Goal: Transaction & Acquisition: Purchase product/service

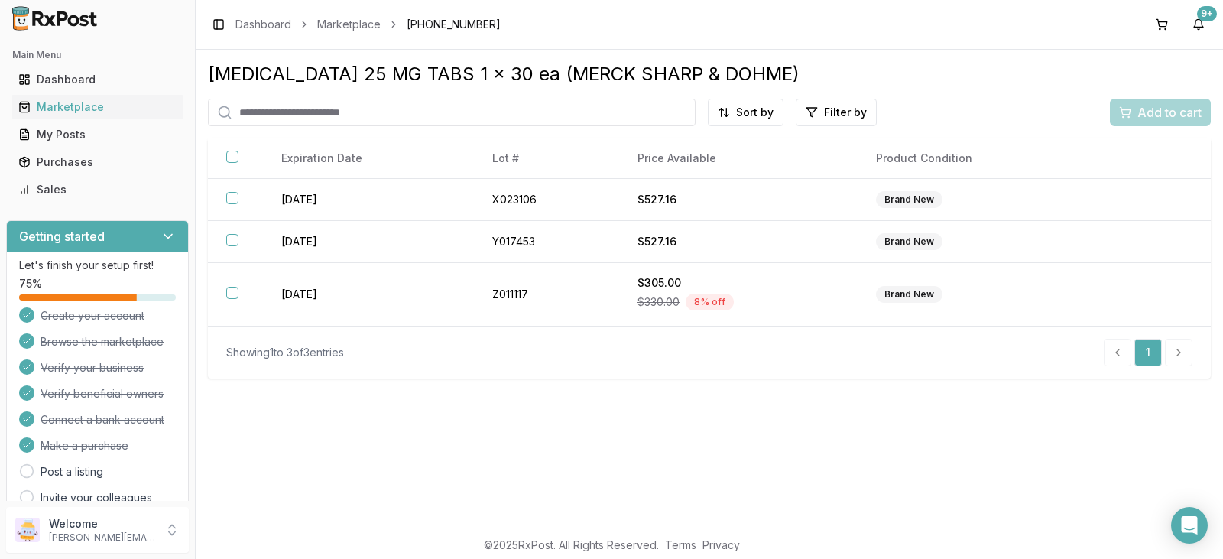
click at [459, 115] on input "search" at bounding box center [452, 113] width 488 height 28
type input "*****"
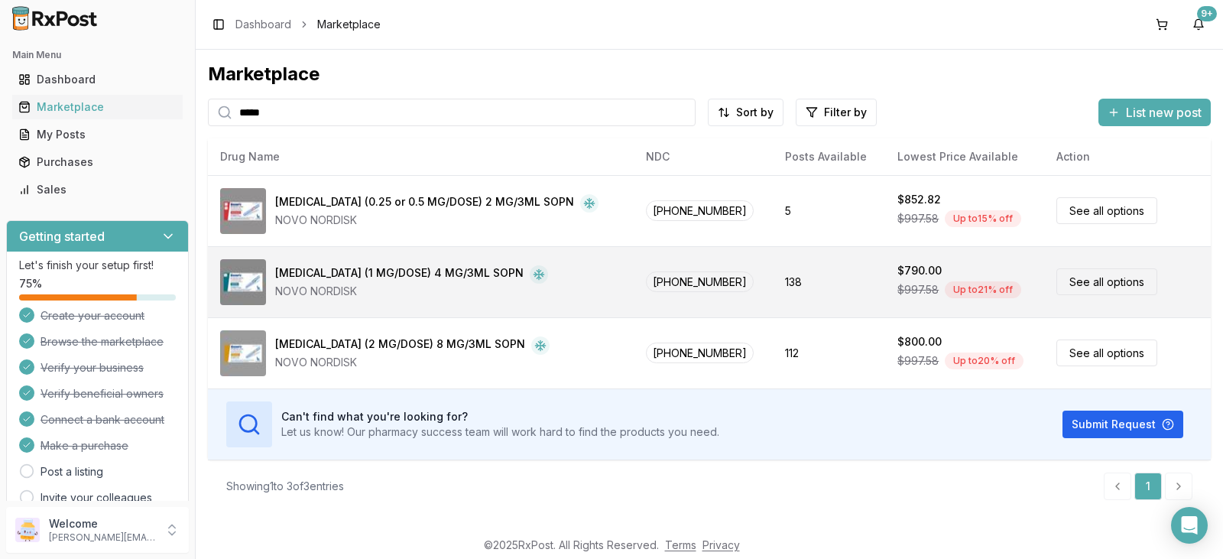
click at [967, 290] on div "Up to 21 % off" at bounding box center [983, 289] width 76 height 17
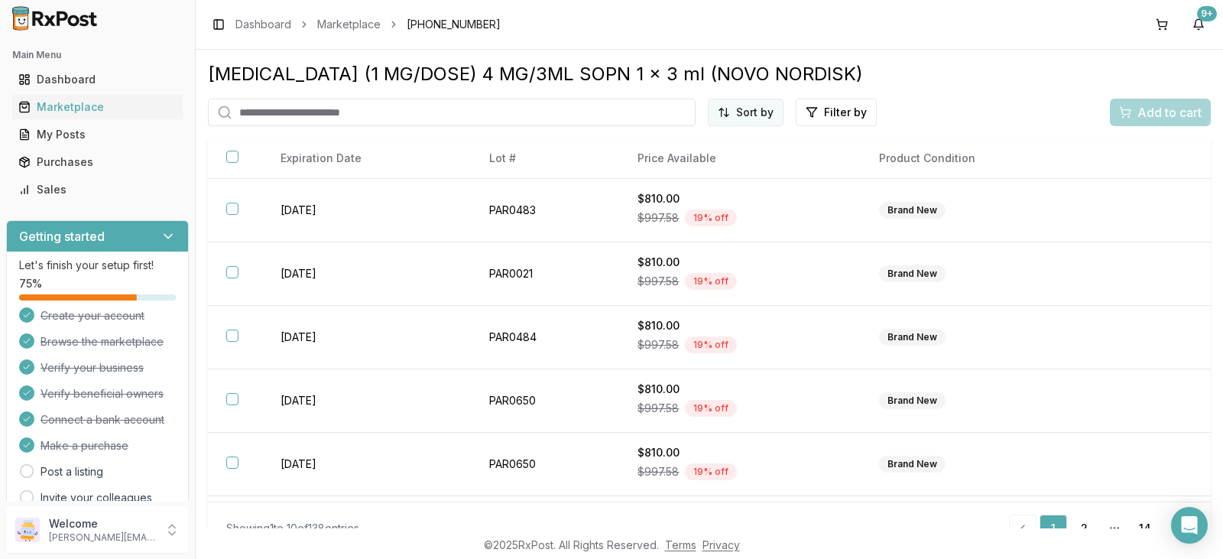
click at [754, 115] on html "Main Menu Dashboard Marketplace My Posts Purchases Sales Getting started Let's …" at bounding box center [611, 279] width 1223 height 559
click at [702, 195] on div "Best Discount (High to Low)" at bounding box center [703, 202] width 145 height 40
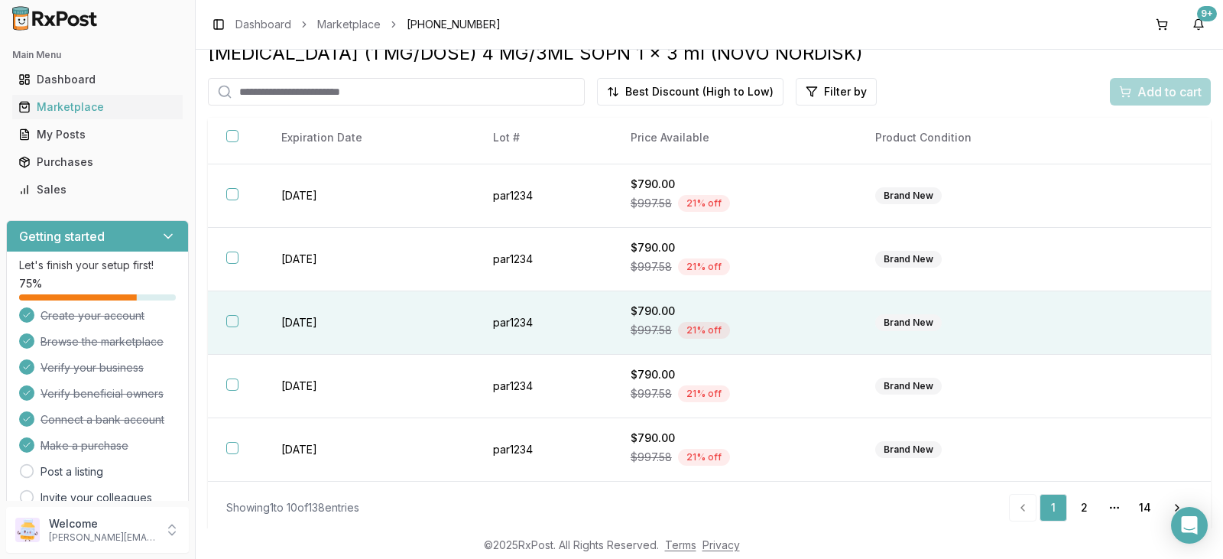
scroll to position [26, 0]
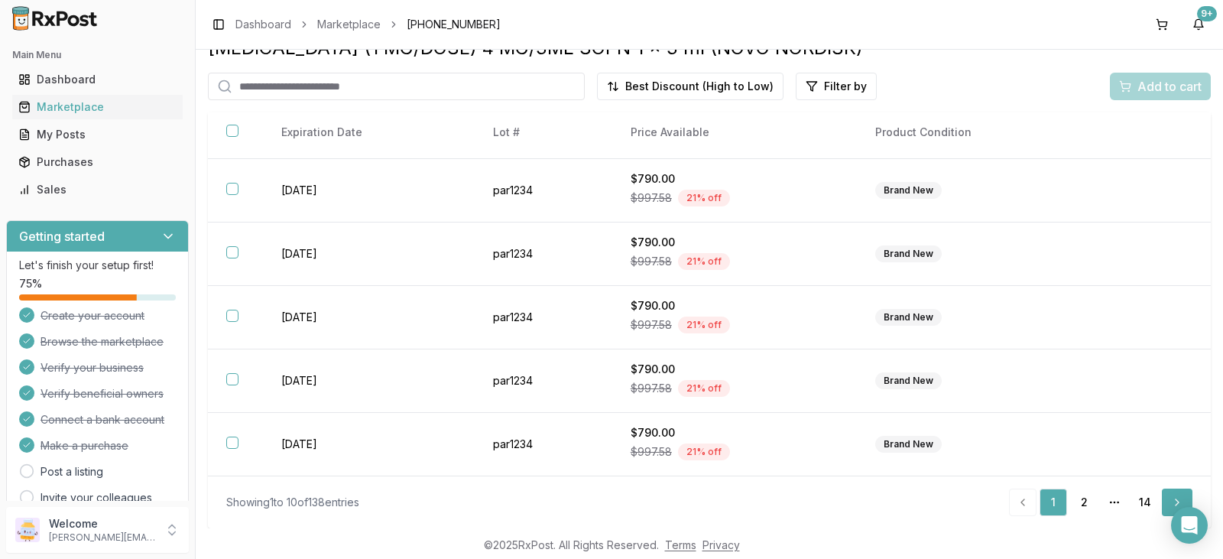
click at [1165, 499] on link "Next" at bounding box center [1177, 502] width 31 height 28
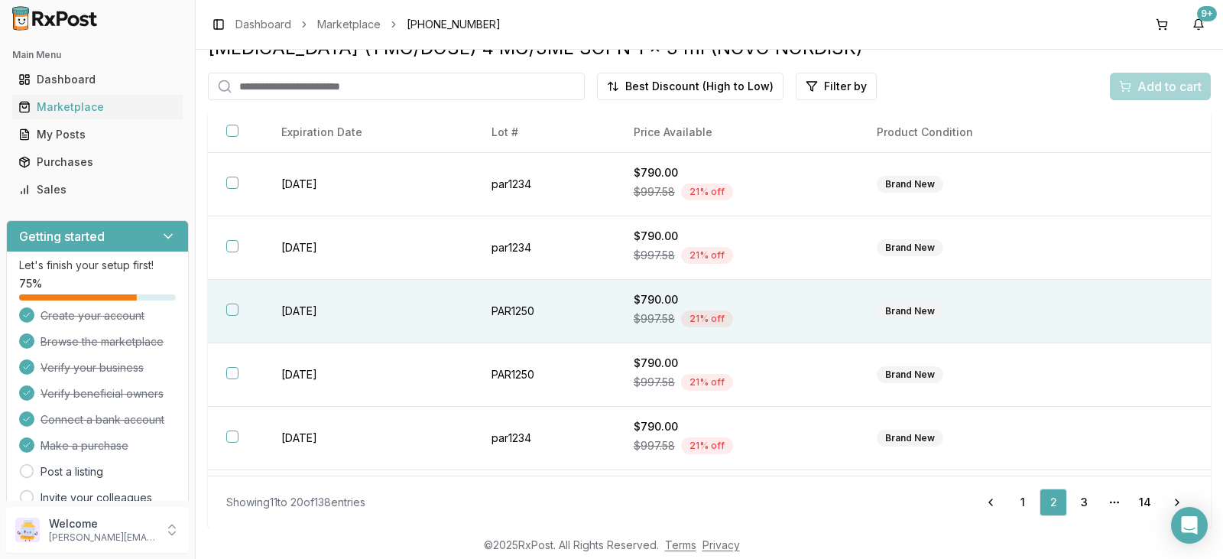
click at [908, 313] on div "Brand New" at bounding box center [910, 311] width 66 height 17
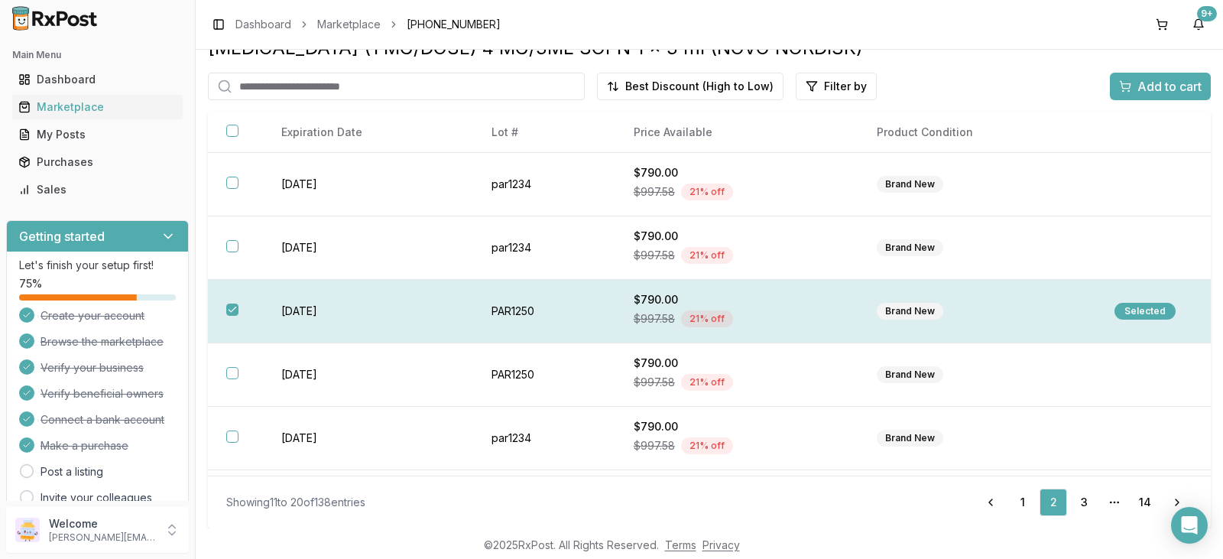
click at [908, 313] on div "Brand New" at bounding box center [910, 311] width 66 height 17
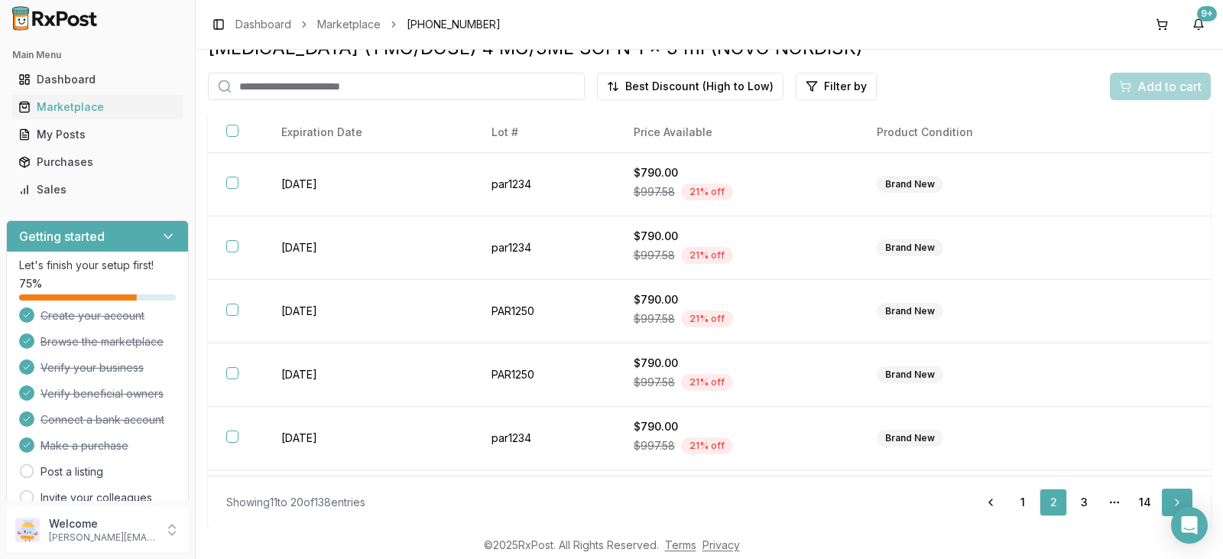
click at [1167, 500] on link "Next" at bounding box center [1177, 502] width 31 height 28
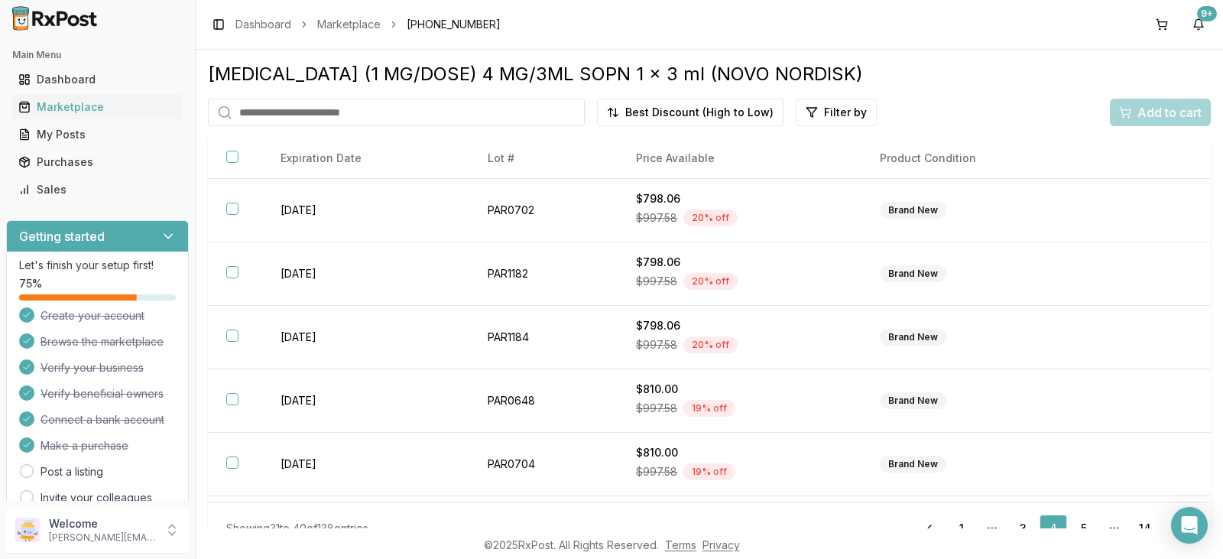
click at [418, 115] on input "search" at bounding box center [396, 113] width 377 height 28
type input "*******"
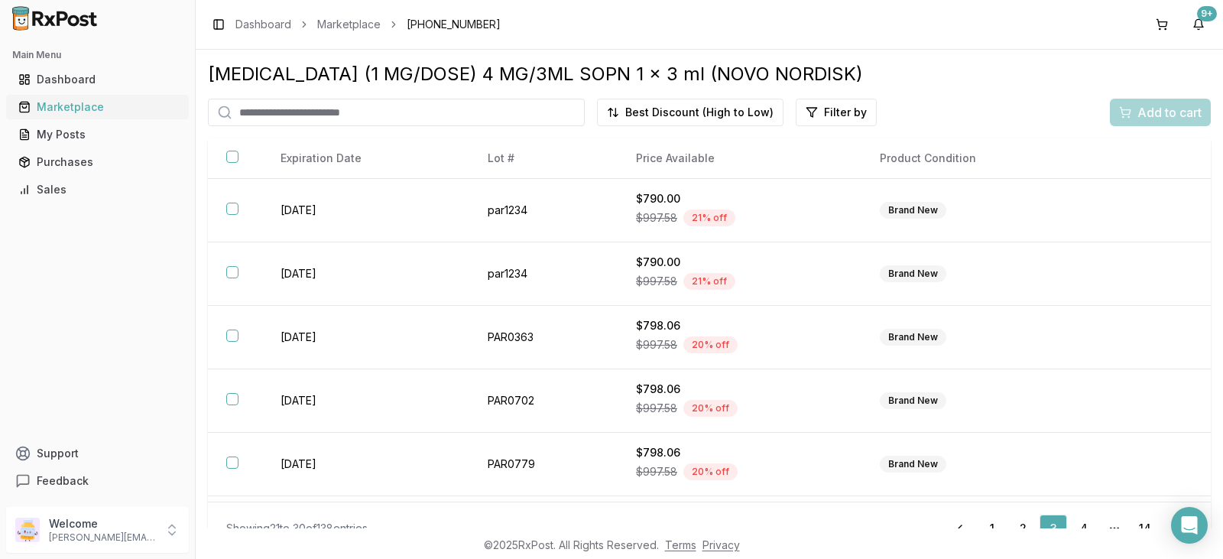
drag, startPoint x: 77, startPoint y: 102, endPoint x: 89, endPoint y: 102, distance: 11.5
click at [77, 102] on div "Marketplace" at bounding box center [97, 106] width 158 height 15
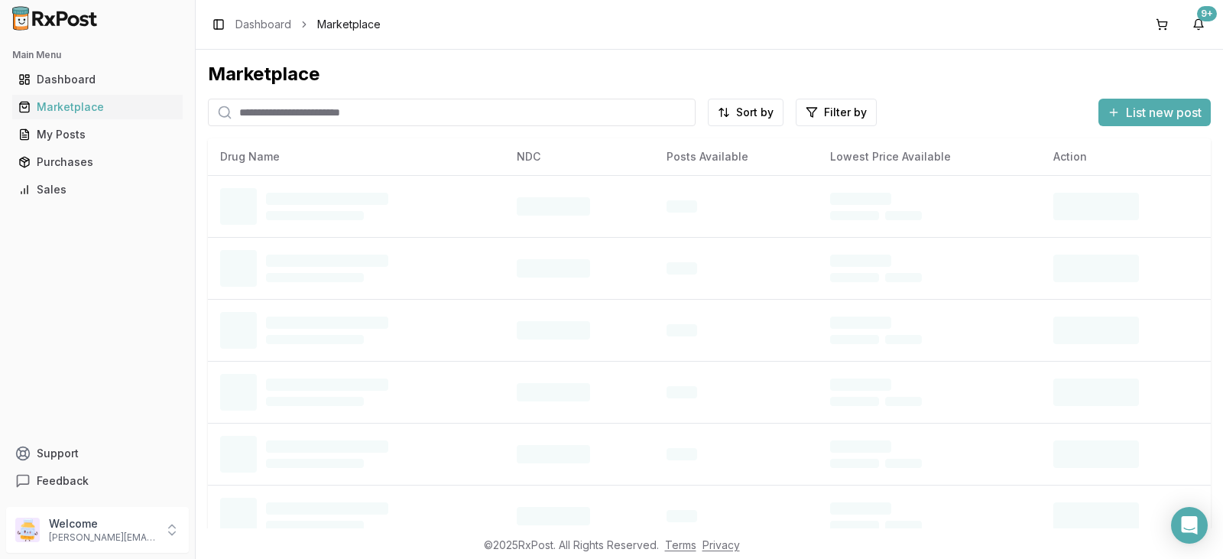
click at [341, 116] on input "search" at bounding box center [452, 113] width 488 height 28
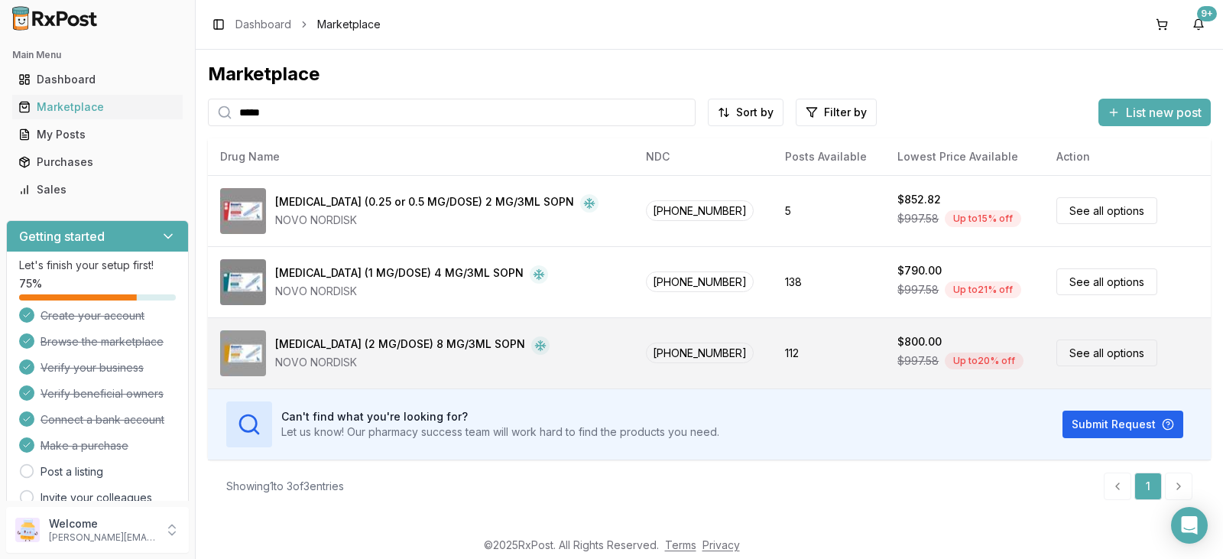
type input "*****"
click at [425, 342] on div "Ozempic (2 MG/DOSE) 8 MG/3ML SOPN" at bounding box center [400, 345] width 250 height 18
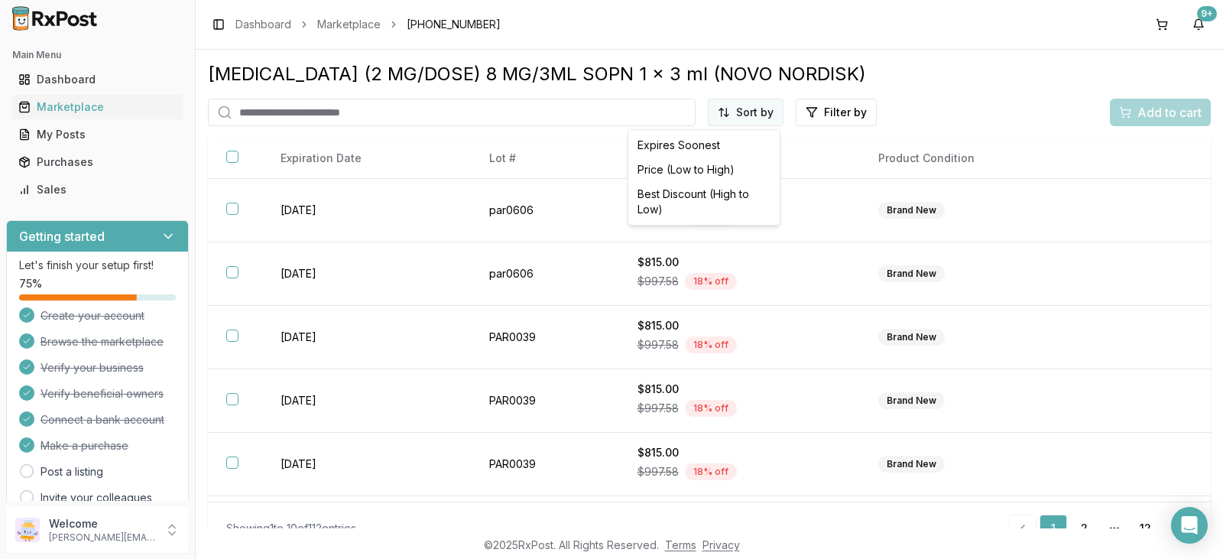
click at [766, 113] on html "Main Menu Dashboard Marketplace My Posts Purchases Sales Getting started Let's …" at bounding box center [611, 279] width 1223 height 559
click at [705, 195] on div "Best Discount (High to Low)" at bounding box center [703, 202] width 145 height 40
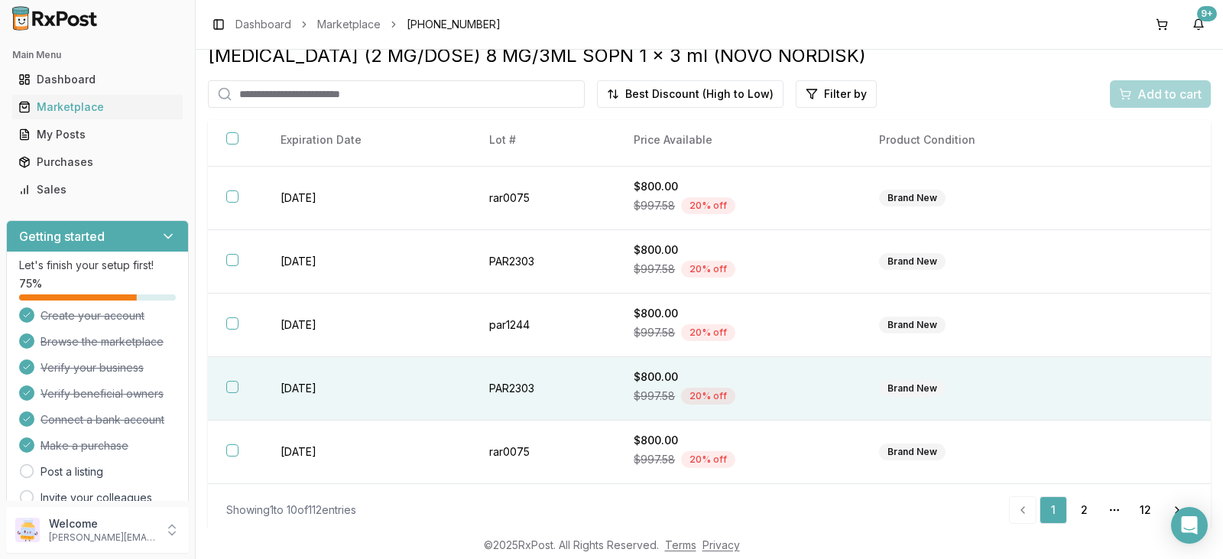
scroll to position [26, 0]
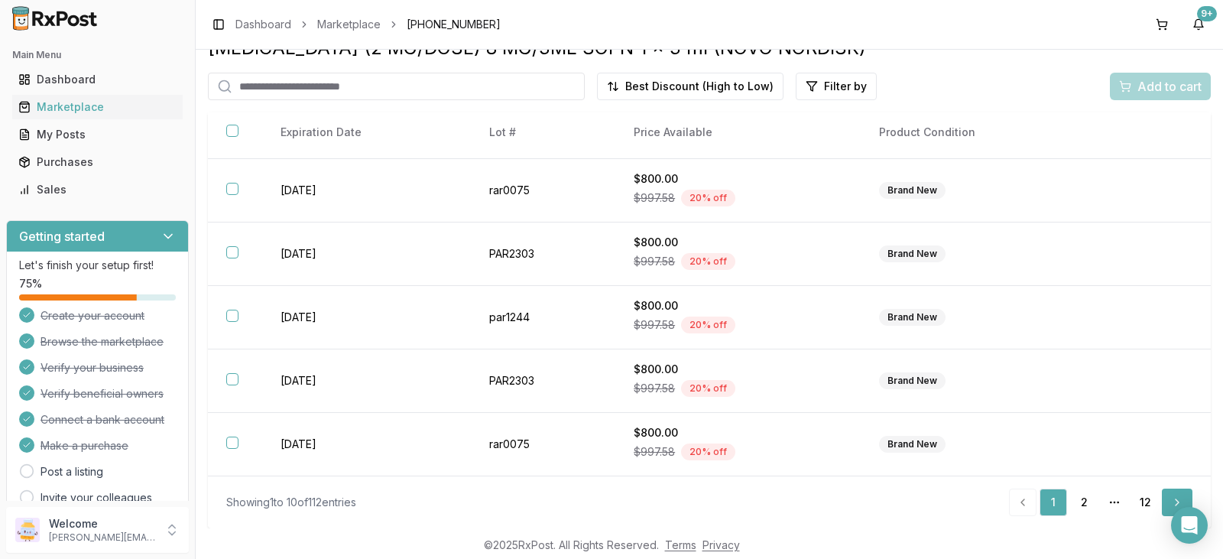
click at [1166, 501] on link "Next" at bounding box center [1177, 502] width 31 height 28
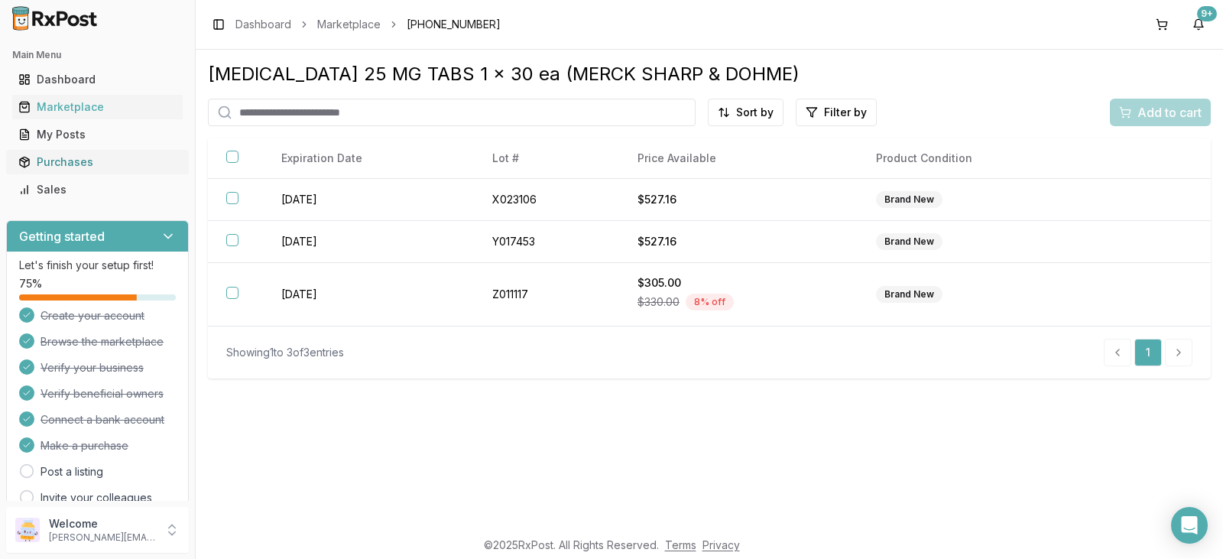
click at [89, 164] on div "Purchases" at bounding box center [97, 161] width 158 height 15
click at [70, 159] on div "Purchases" at bounding box center [97, 161] width 158 height 15
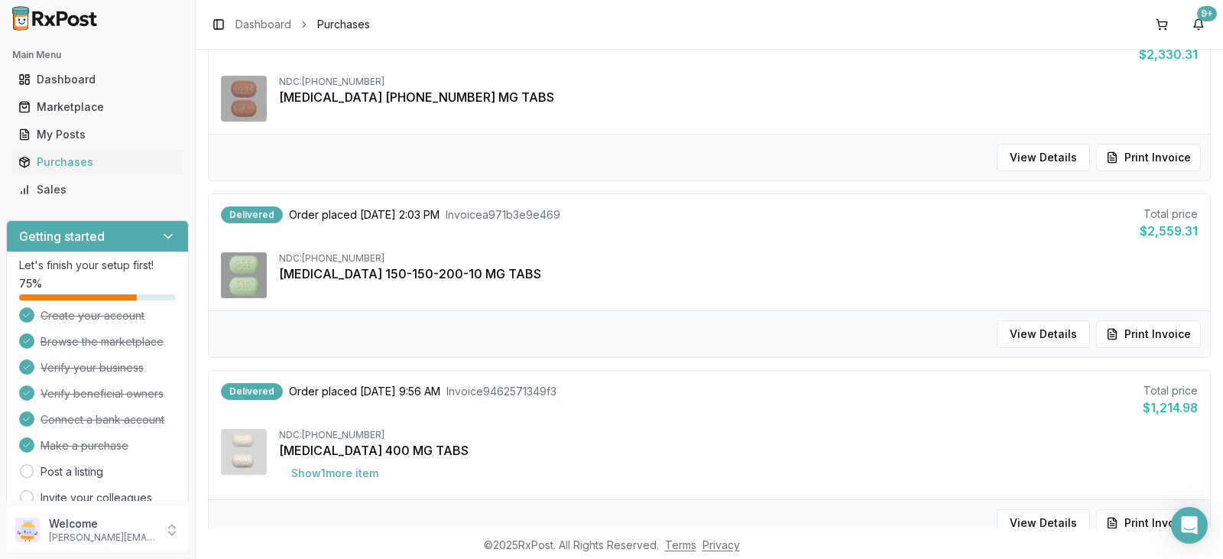
scroll to position [382, 0]
click at [1146, 160] on button "Print Invoice" at bounding box center [1148, 156] width 105 height 28
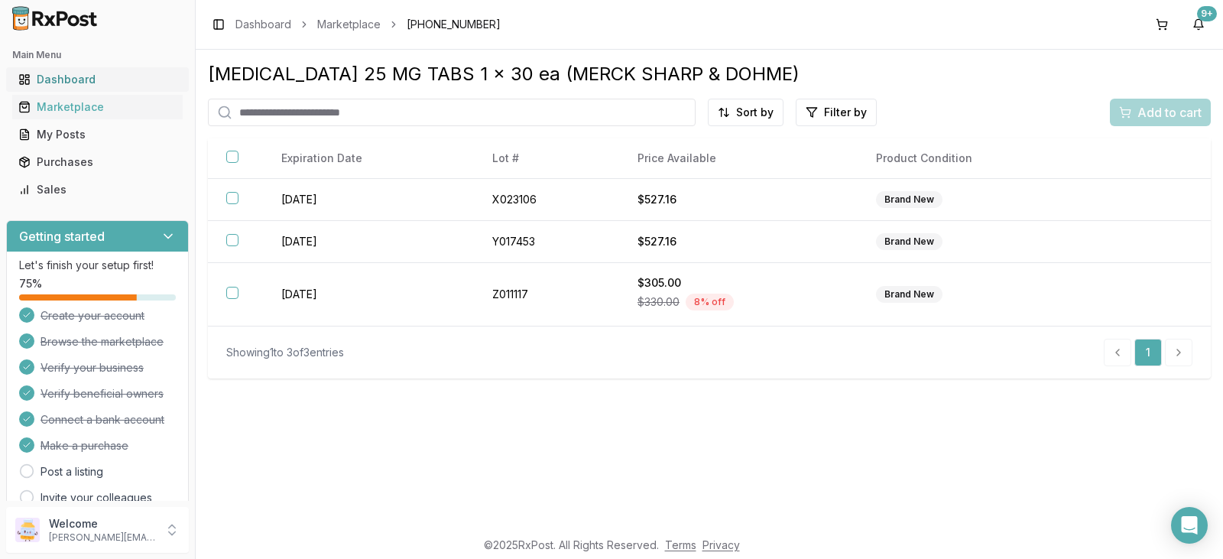
click at [99, 77] on div "Dashboard" at bounding box center [97, 79] width 158 height 15
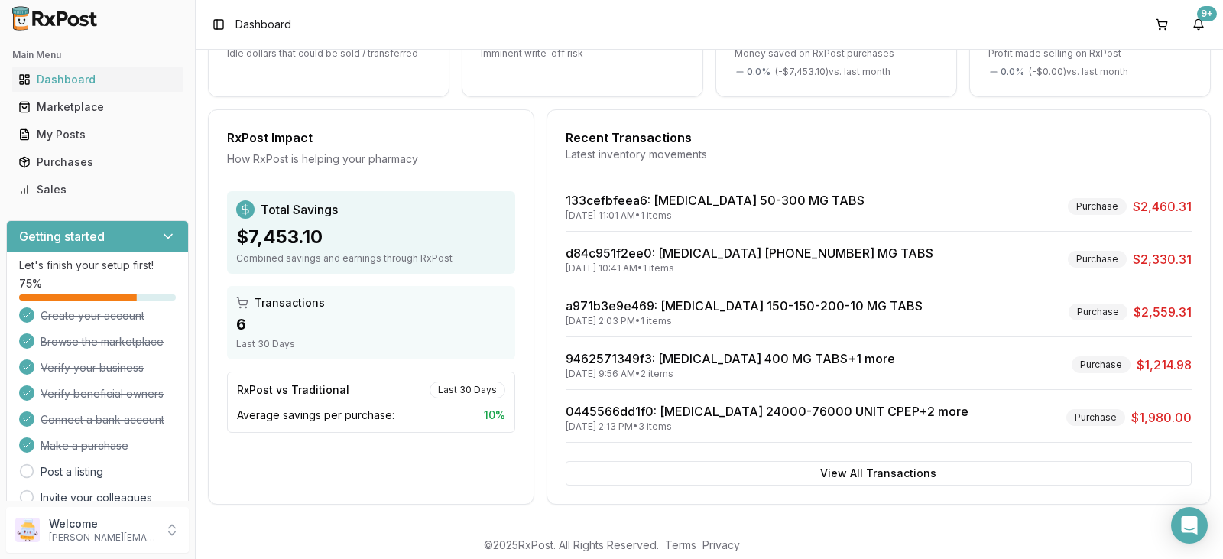
scroll to position [235, 0]
click at [892, 475] on button "View All Transactions" at bounding box center [878, 472] width 626 height 24
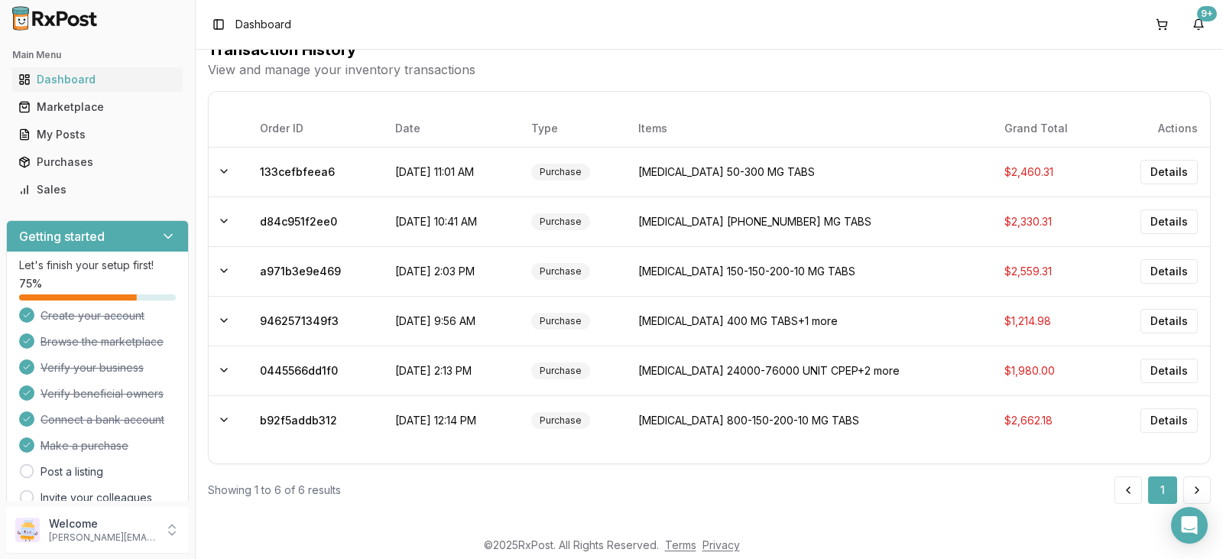
scroll to position [151, 0]
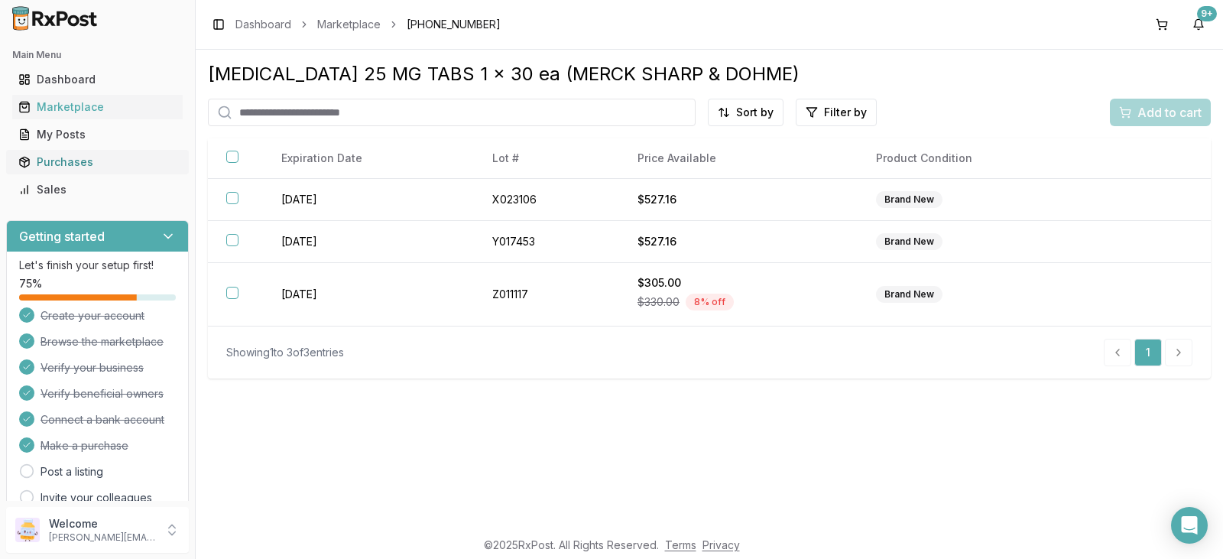
click at [89, 164] on div "Purchases" at bounding box center [97, 161] width 158 height 15
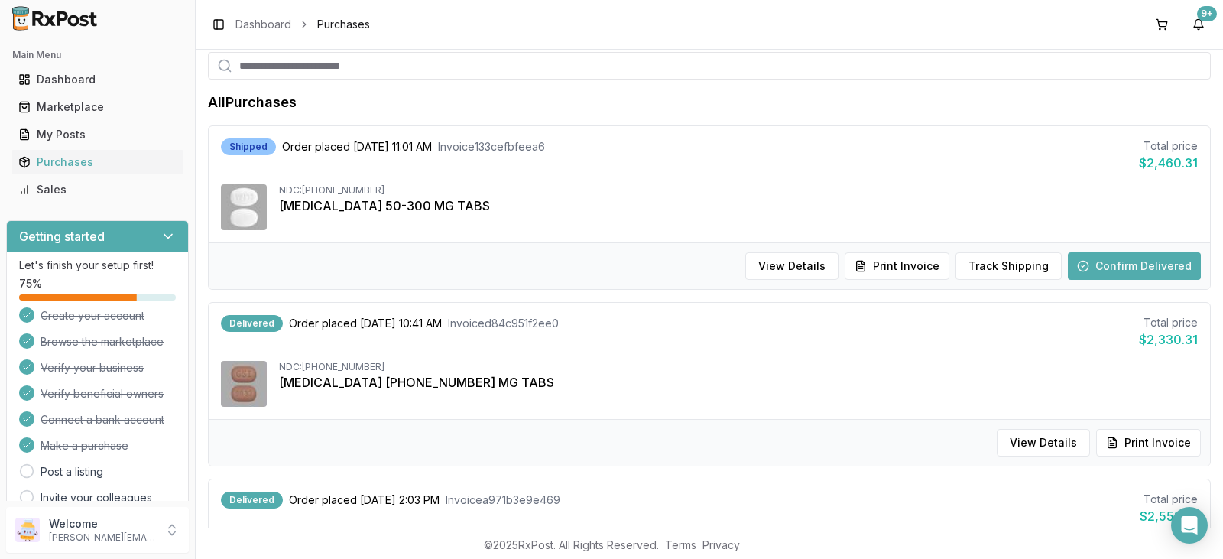
scroll to position [306, 0]
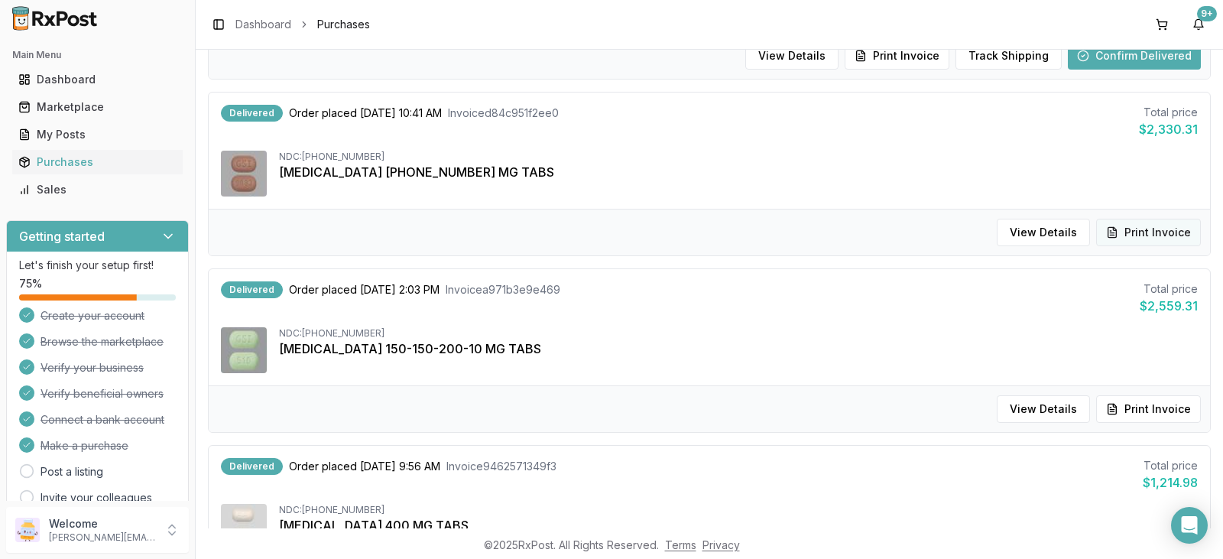
click at [1164, 228] on button "Print Invoice" at bounding box center [1148, 233] width 105 height 28
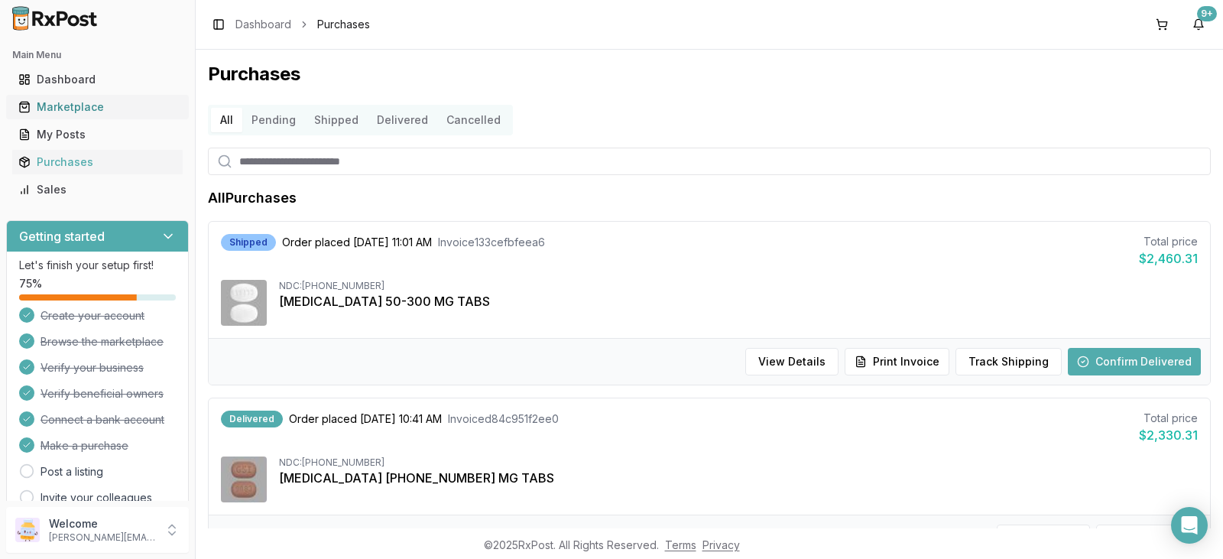
click at [84, 101] on div "Marketplace" at bounding box center [97, 106] width 158 height 15
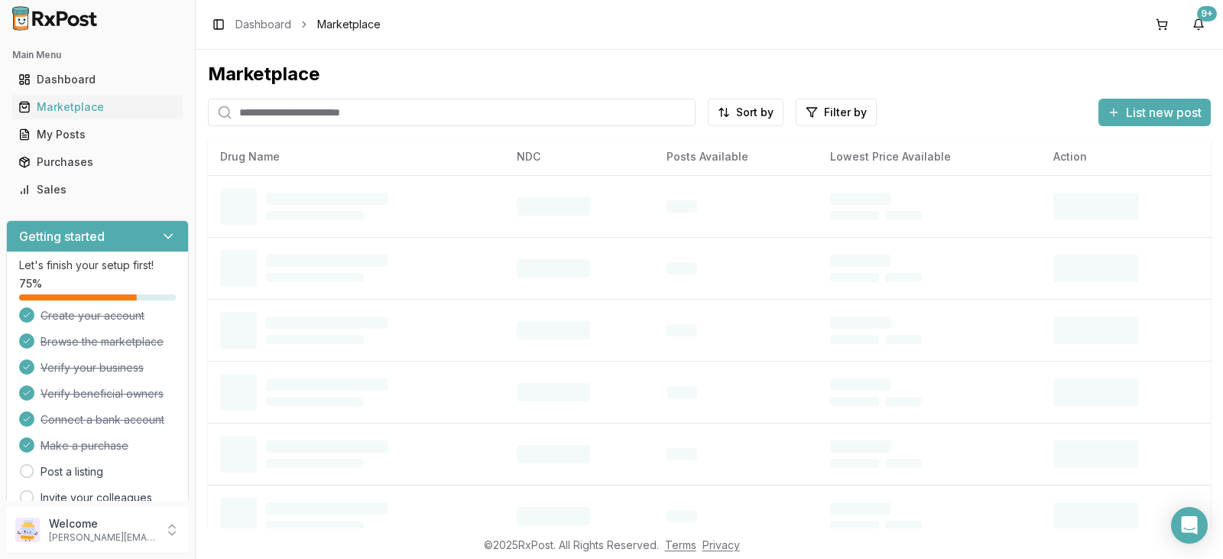
click at [410, 109] on input "search" at bounding box center [452, 113] width 488 height 28
type input "*****"
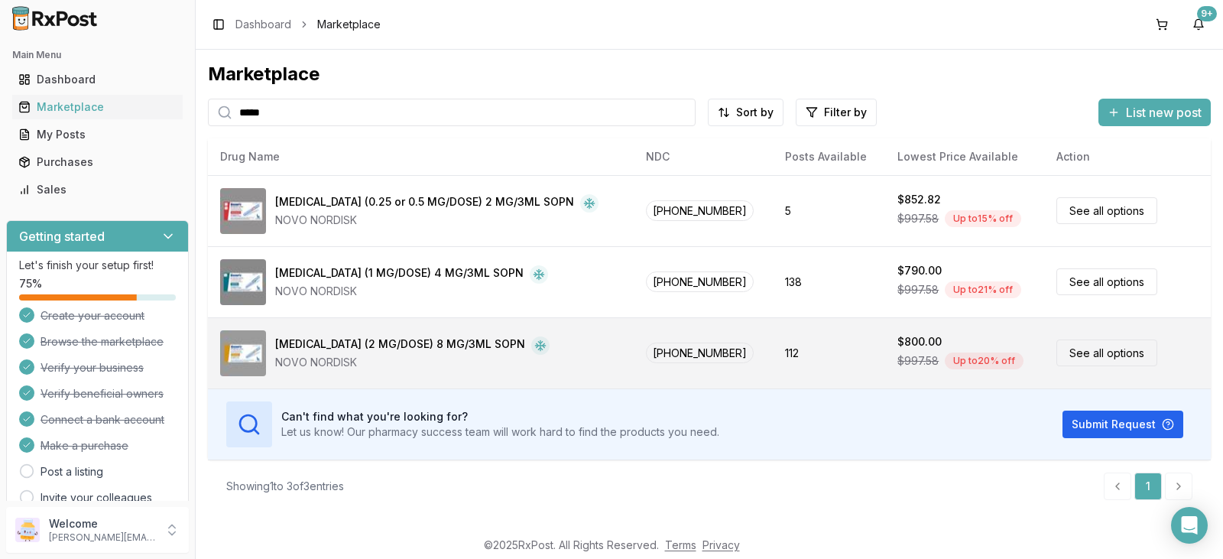
click at [400, 345] on div "Ozempic (2 MG/DOSE) 8 MG/3ML SOPN" at bounding box center [400, 345] width 250 height 18
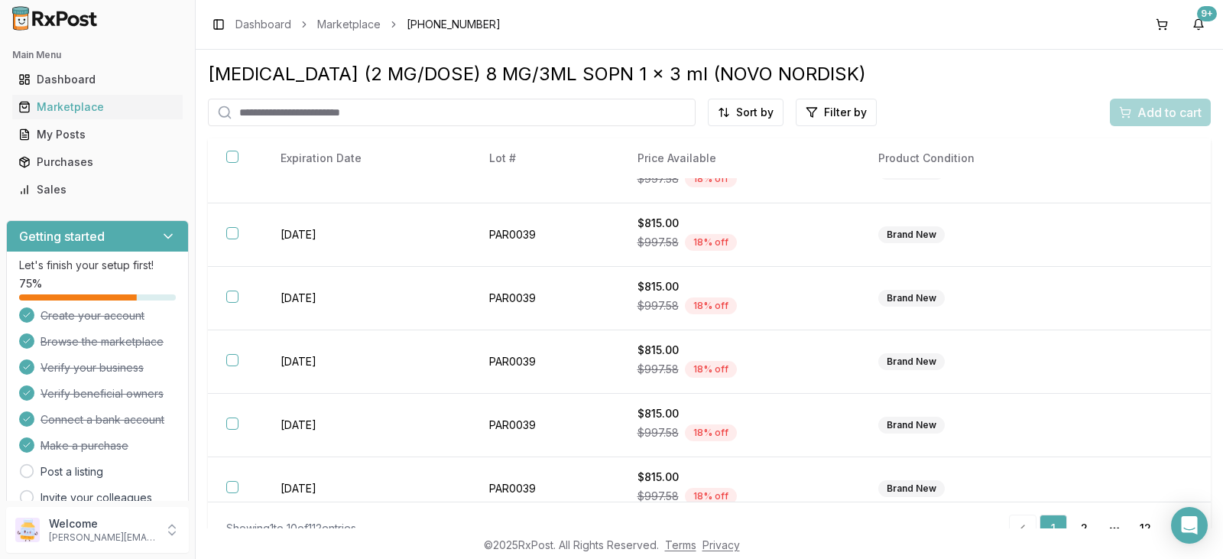
scroll to position [26, 0]
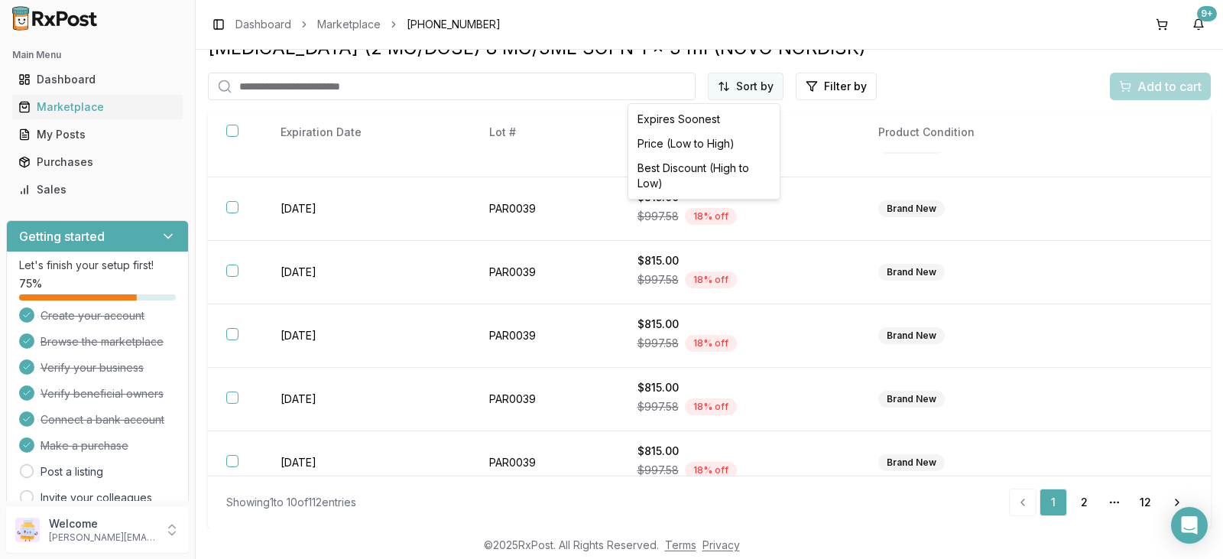
click at [770, 89] on html "Main Menu Dashboard Marketplace My Posts Purchases Sales Getting started Let's …" at bounding box center [611, 279] width 1223 height 559
click at [731, 166] on div "Best Discount (High to Low)" at bounding box center [703, 176] width 145 height 40
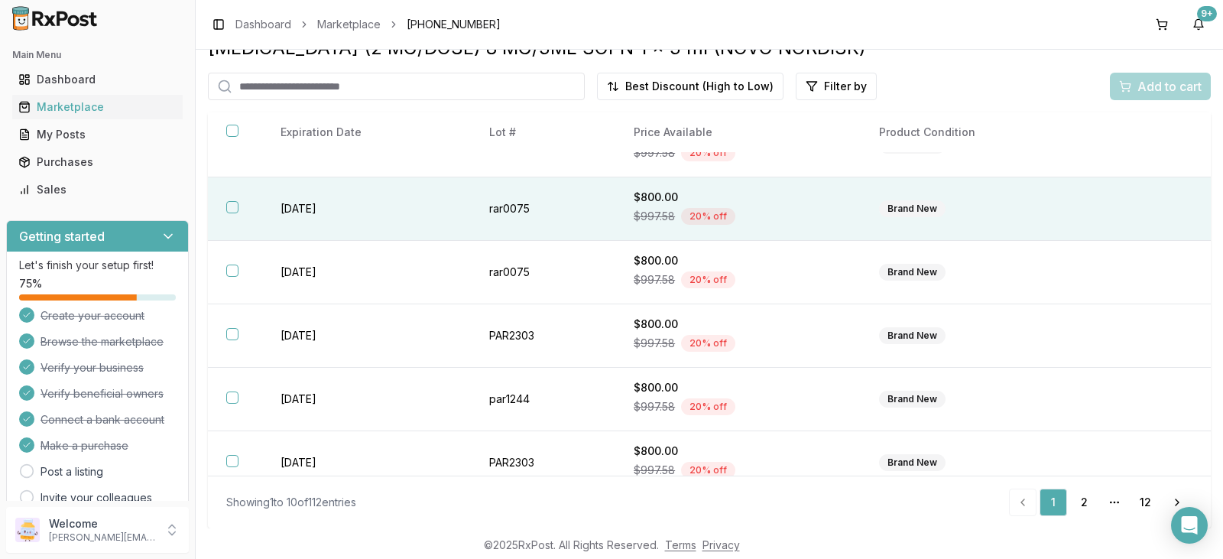
click at [910, 212] on div "Brand New" at bounding box center [912, 208] width 66 height 17
click at [1153, 87] on span "Add to cart" at bounding box center [1169, 86] width 64 height 18
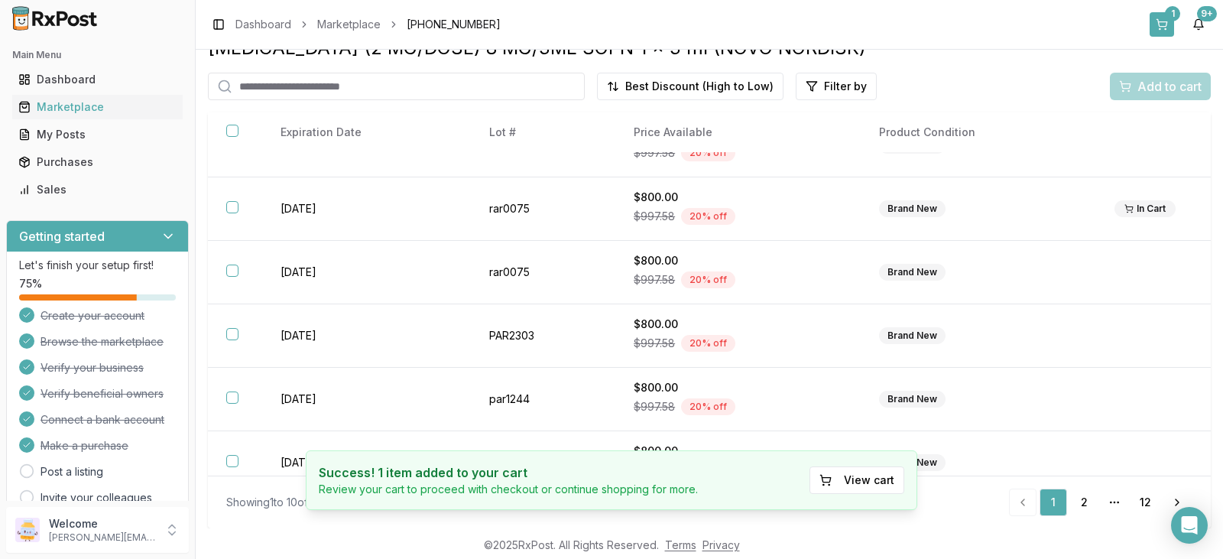
click at [1168, 23] on button "1" at bounding box center [1161, 24] width 24 height 24
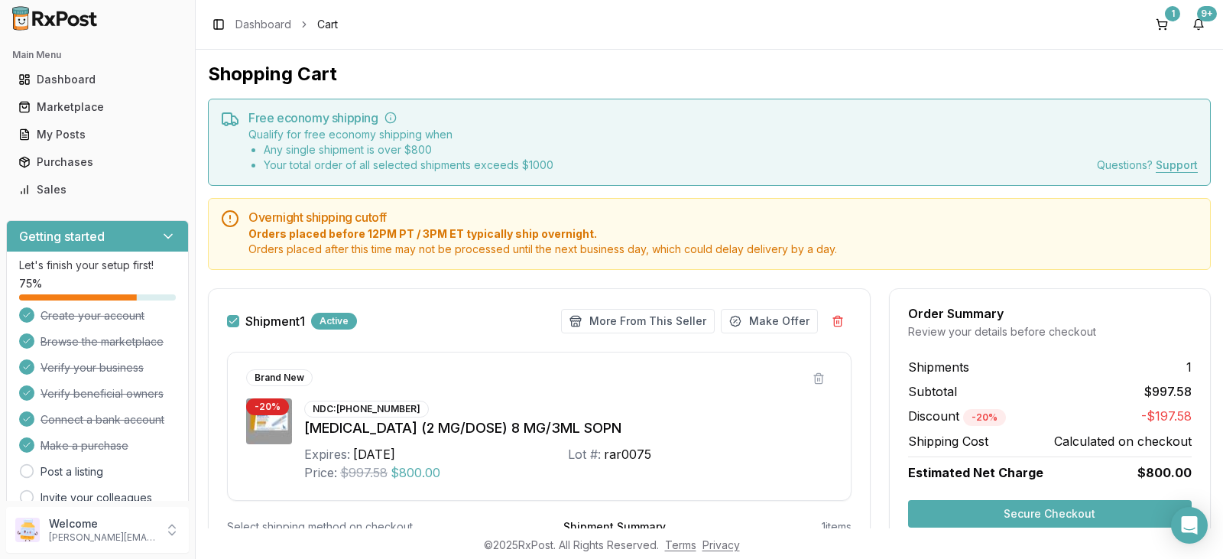
scroll to position [146, 0]
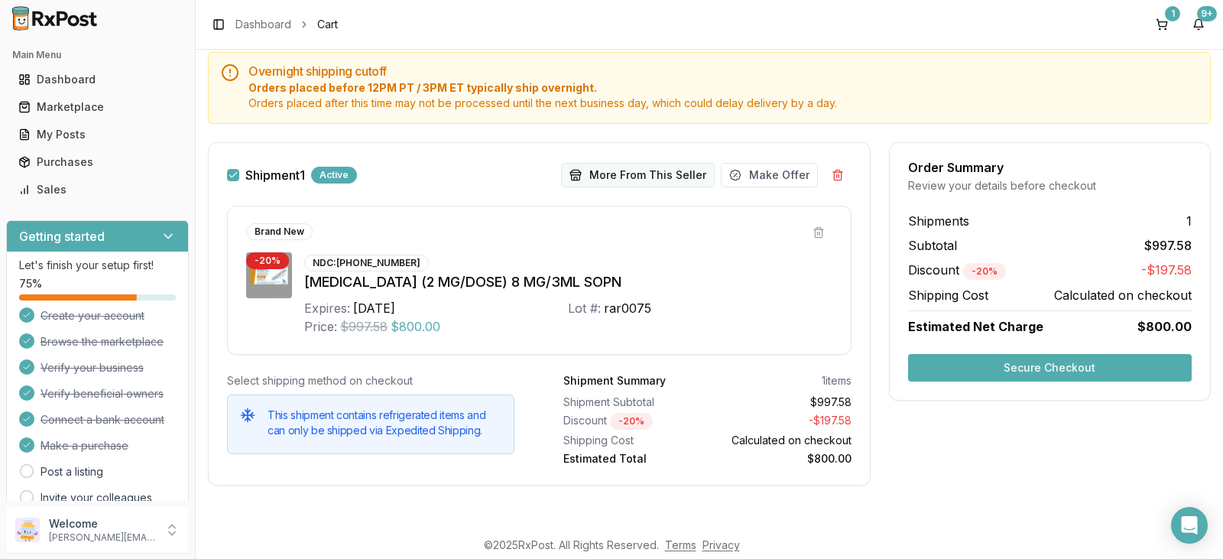
click at [662, 174] on button "More From This Seller" at bounding box center [638, 175] width 154 height 24
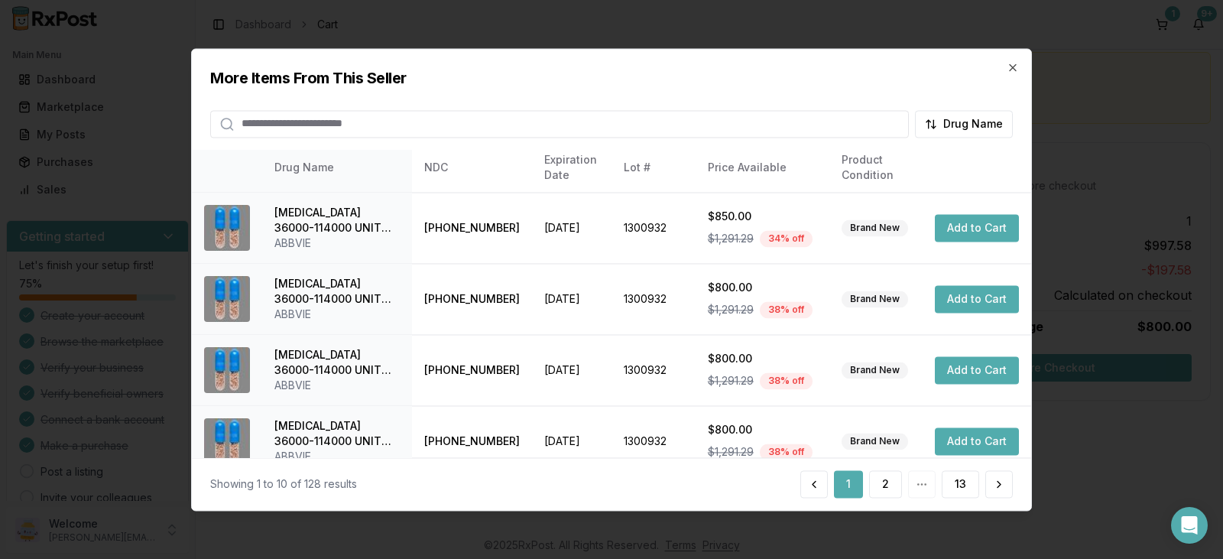
scroll to position [439, 0]
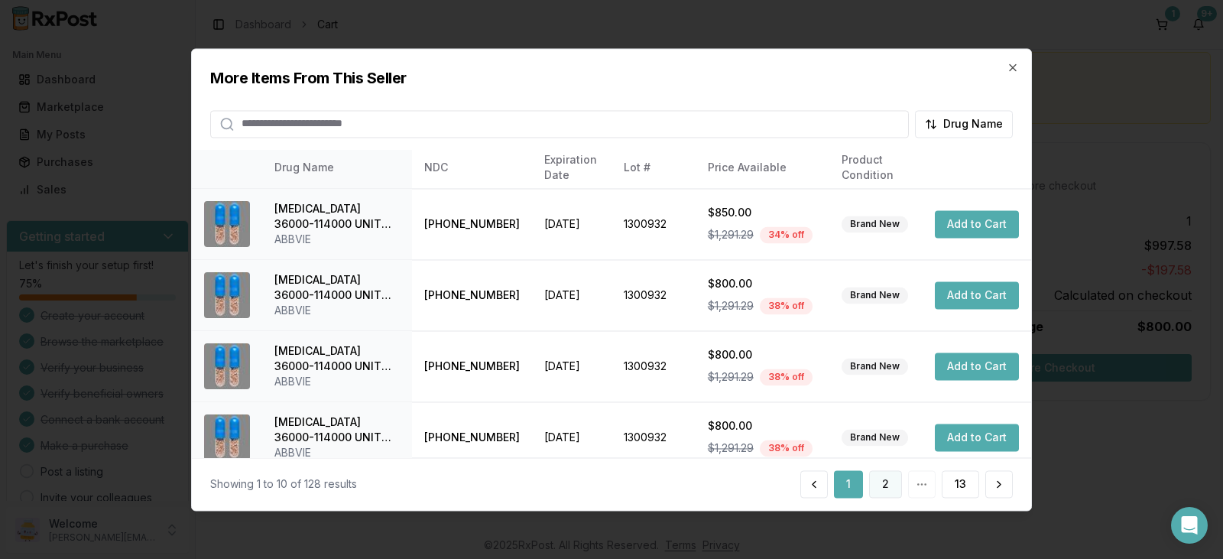
click at [885, 486] on button "2" at bounding box center [885, 484] width 33 height 28
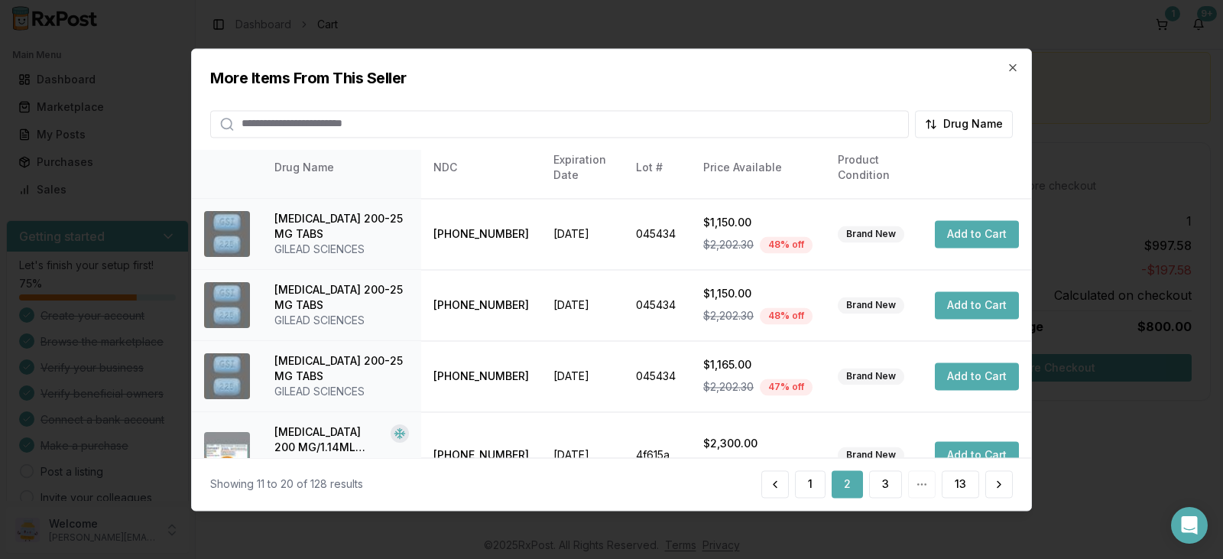
scroll to position [455, 0]
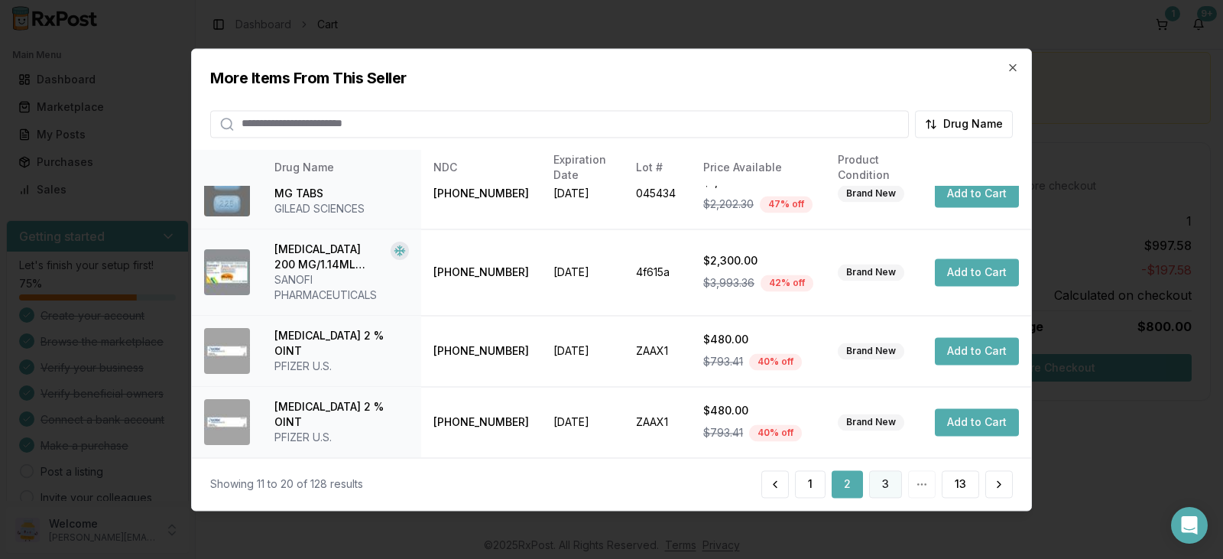
click at [892, 485] on button "3" at bounding box center [885, 484] width 33 height 28
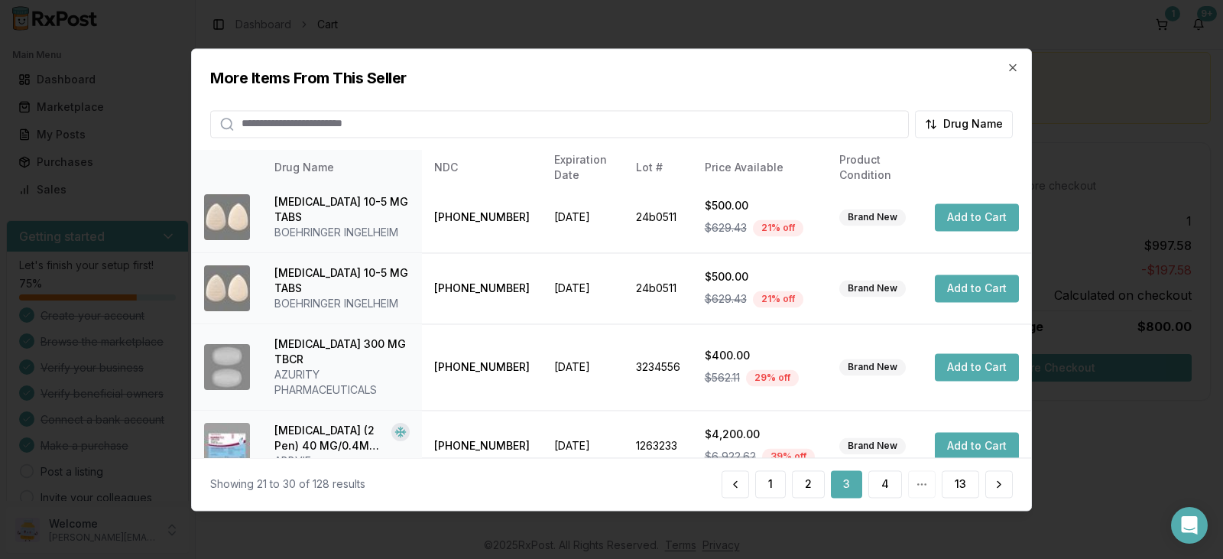
scroll to position [439, 0]
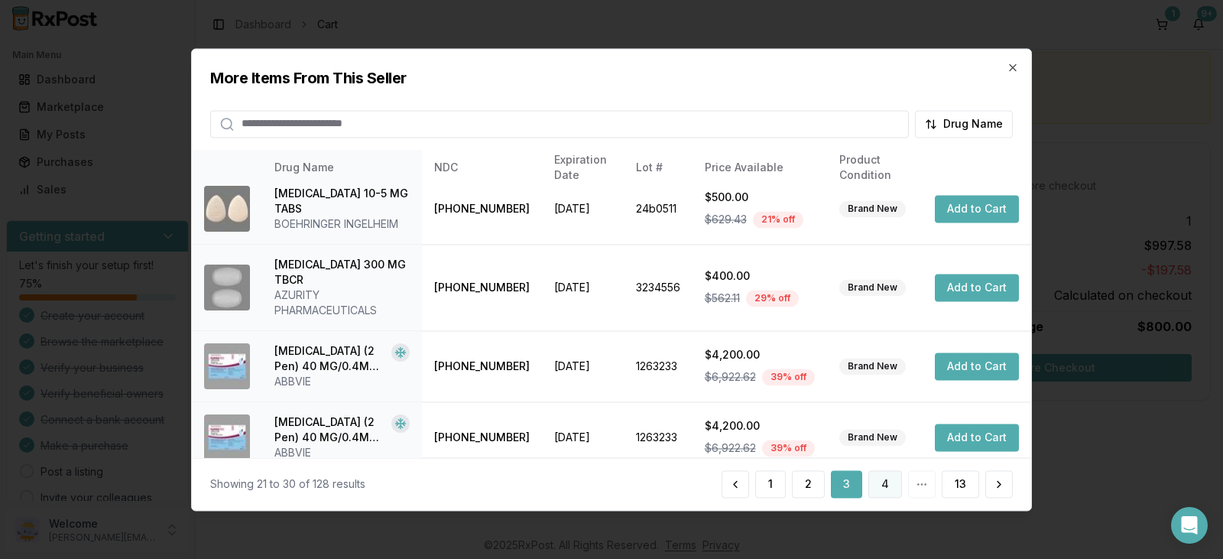
click at [891, 491] on button "4" at bounding box center [885, 484] width 34 height 28
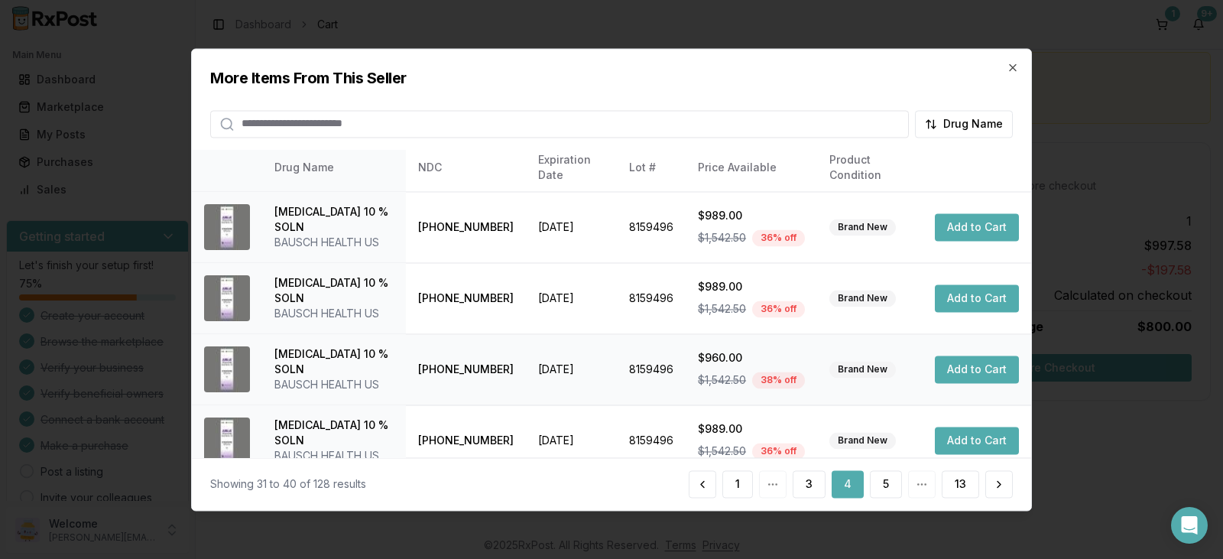
scroll to position [470, 0]
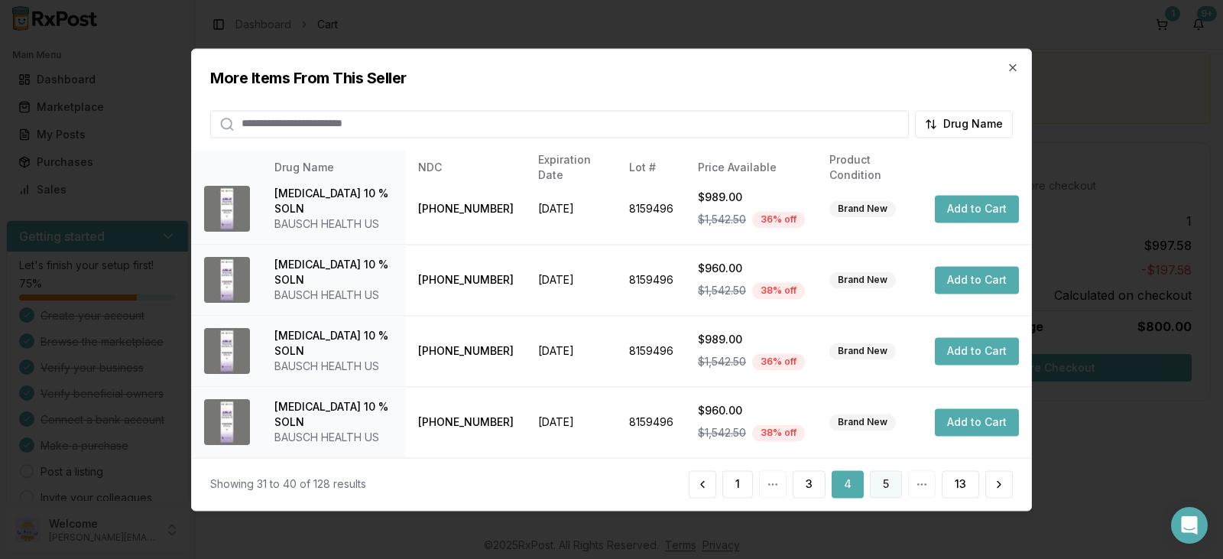
click at [890, 484] on button "5" at bounding box center [886, 484] width 32 height 28
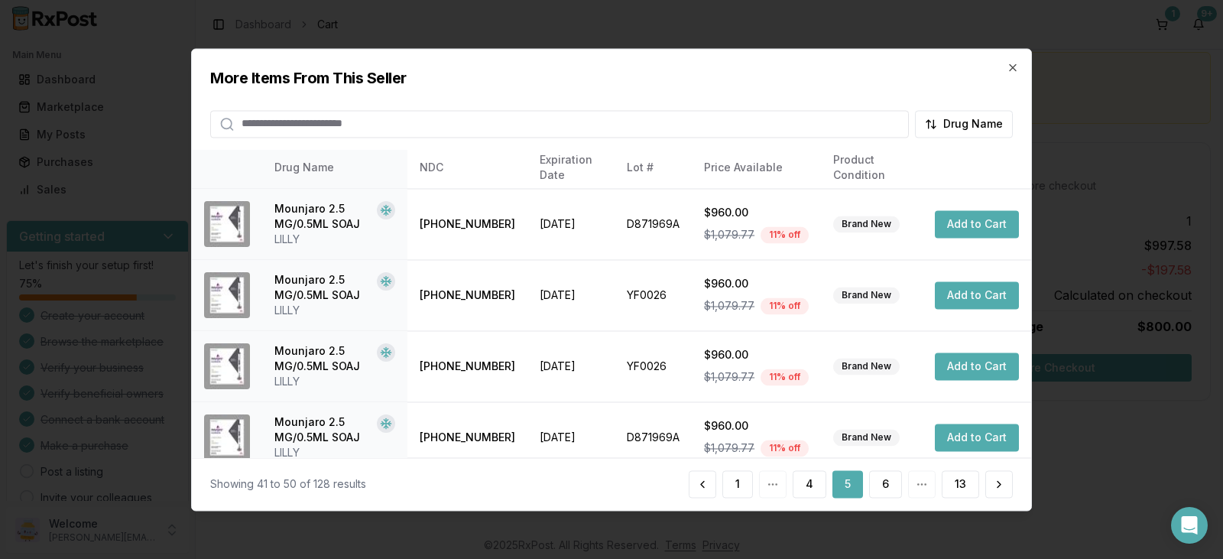
scroll to position [439, 0]
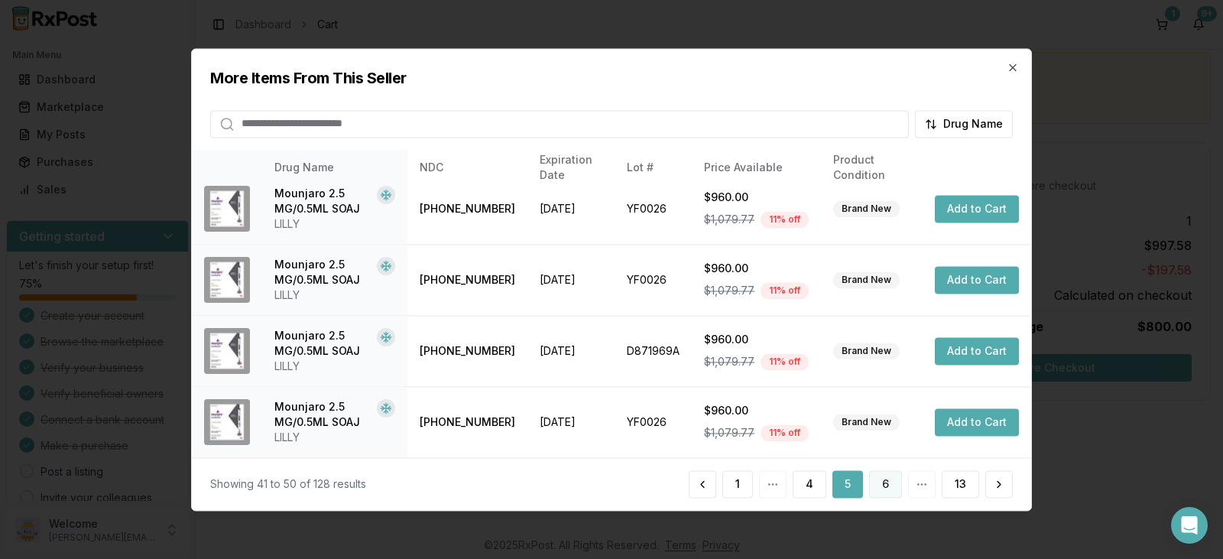
click at [890, 486] on button "6" at bounding box center [885, 484] width 33 height 28
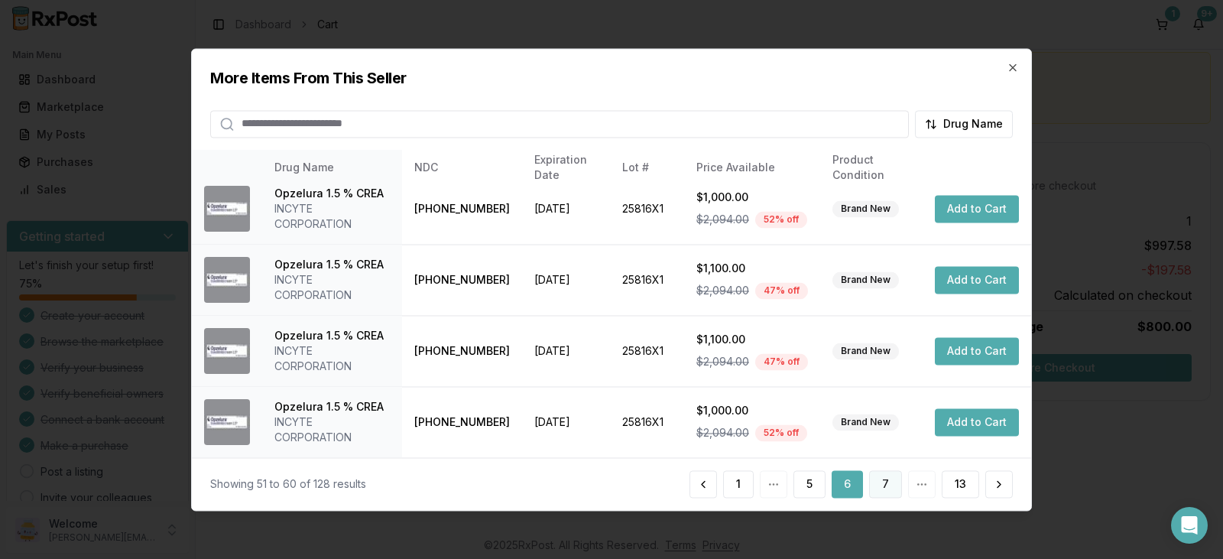
click at [886, 483] on button "7" at bounding box center [885, 484] width 33 height 28
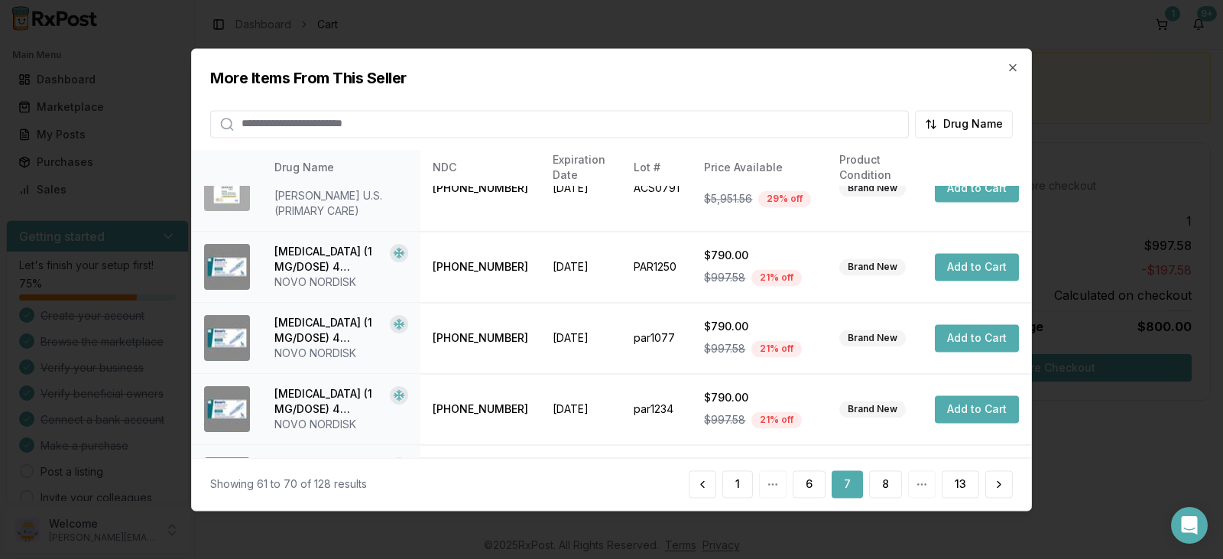
scroll to position [455, 0]
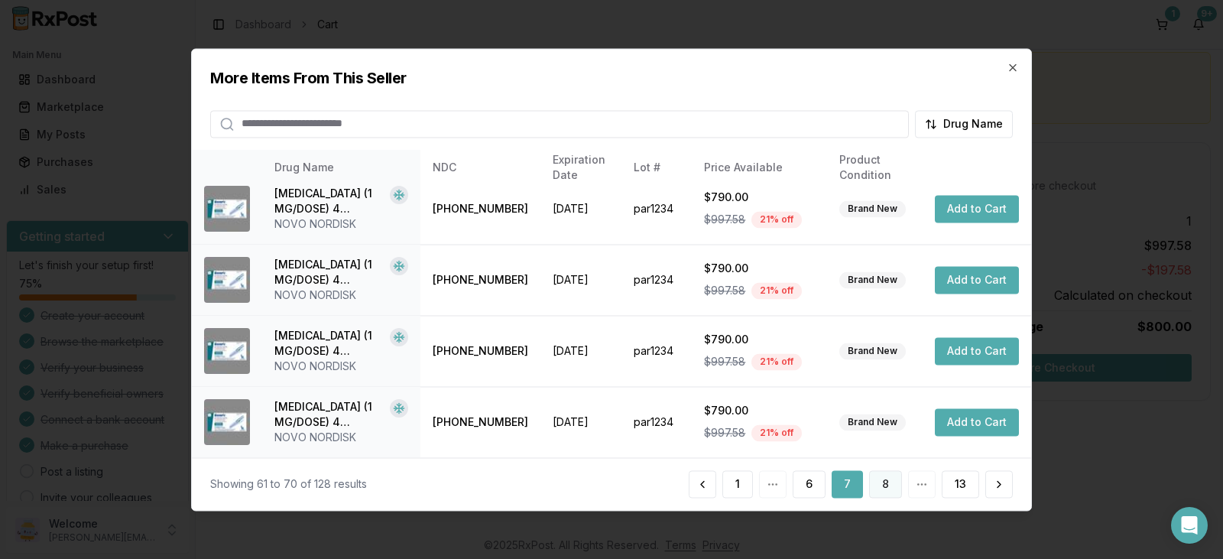
click at [893, 488] on button "8" at bounding box center [885, 484] width 33 height 28
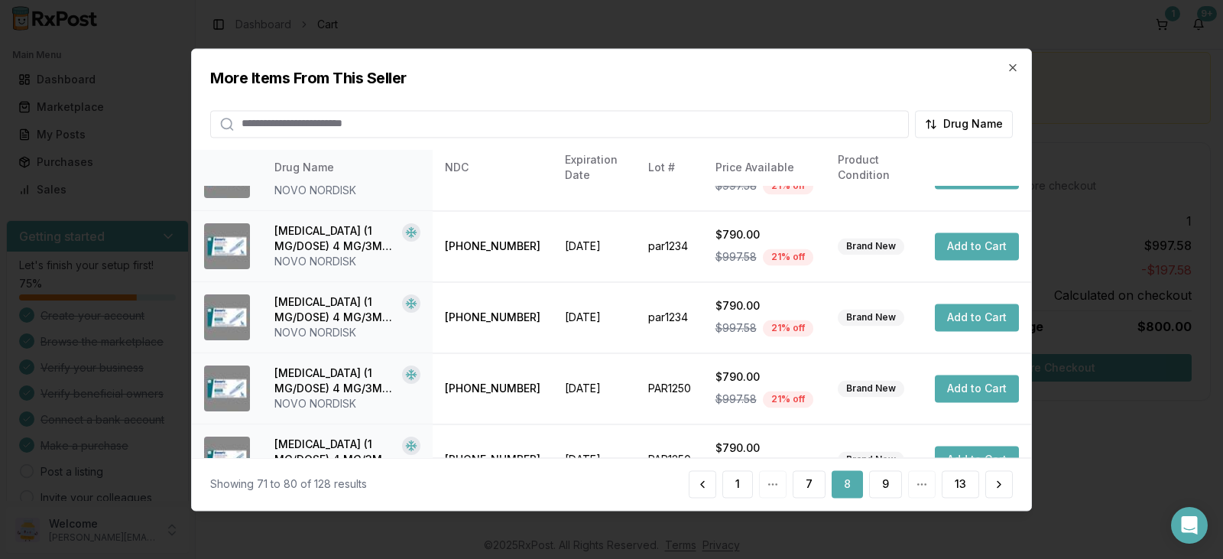
scroll to position [439, 0]
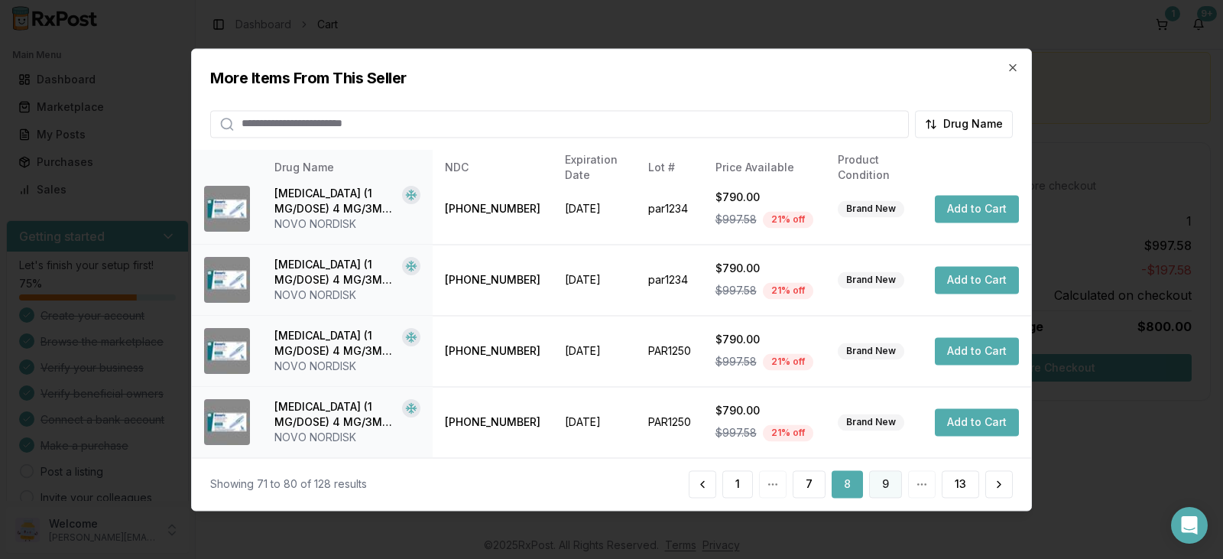
click at [894, 482] on button "9" at bounding box center [885, 484] width 33 height 28
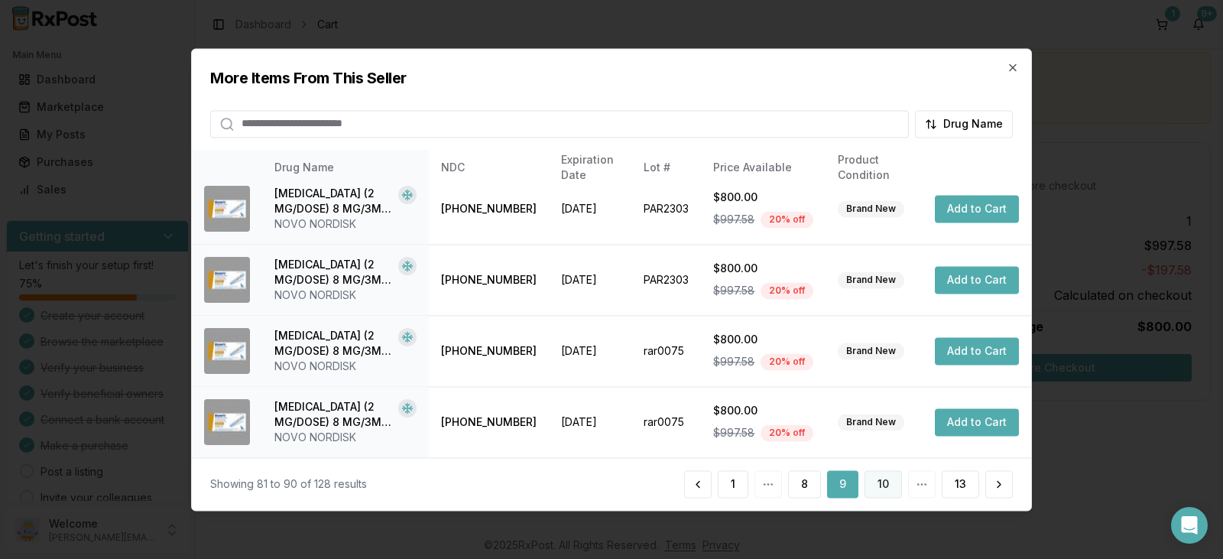
click at [889, 490] on button "10" at bounding box center [882, 484] width 37 height 28
click at [893, 482] on button "11" at bounding box center [884, 484] width 35 height 28
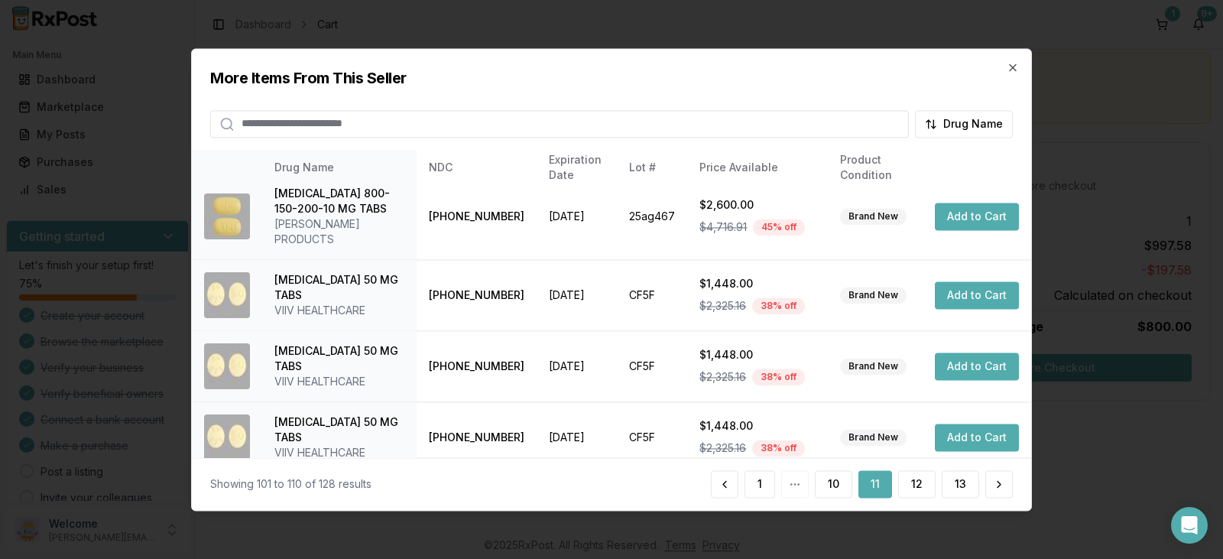
click at [879, 488] on button "11" at bounding box center [875, 484] width 34 height 28
click at [923, 484] on button "12" at bounding box center [916, 484] width 37 height 28
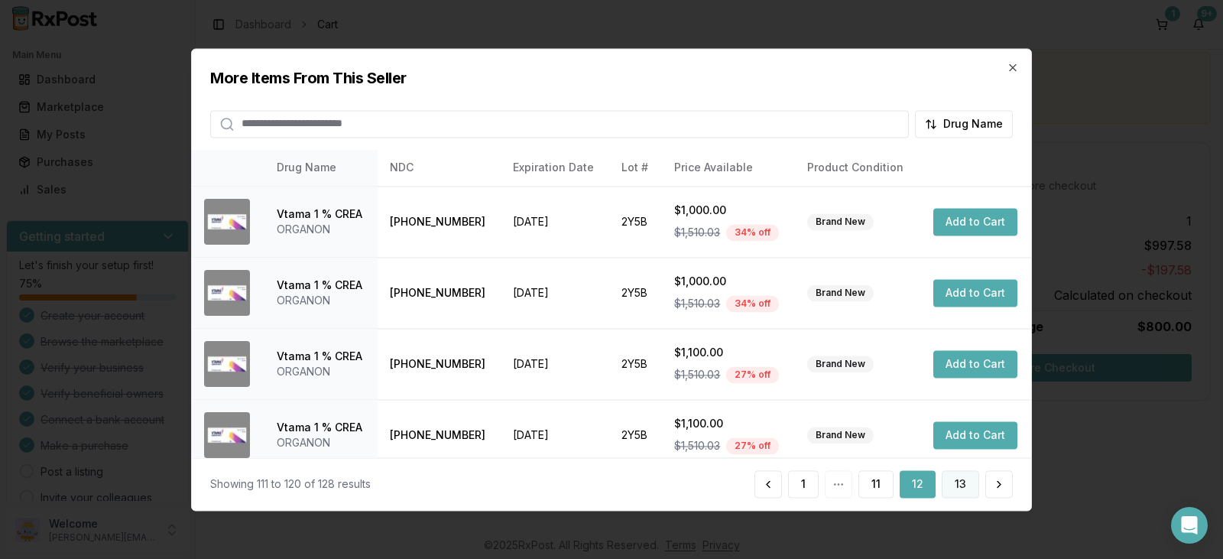
click at [957, 484] on button "13" at bounding box center [959, 484] width 37 height 28
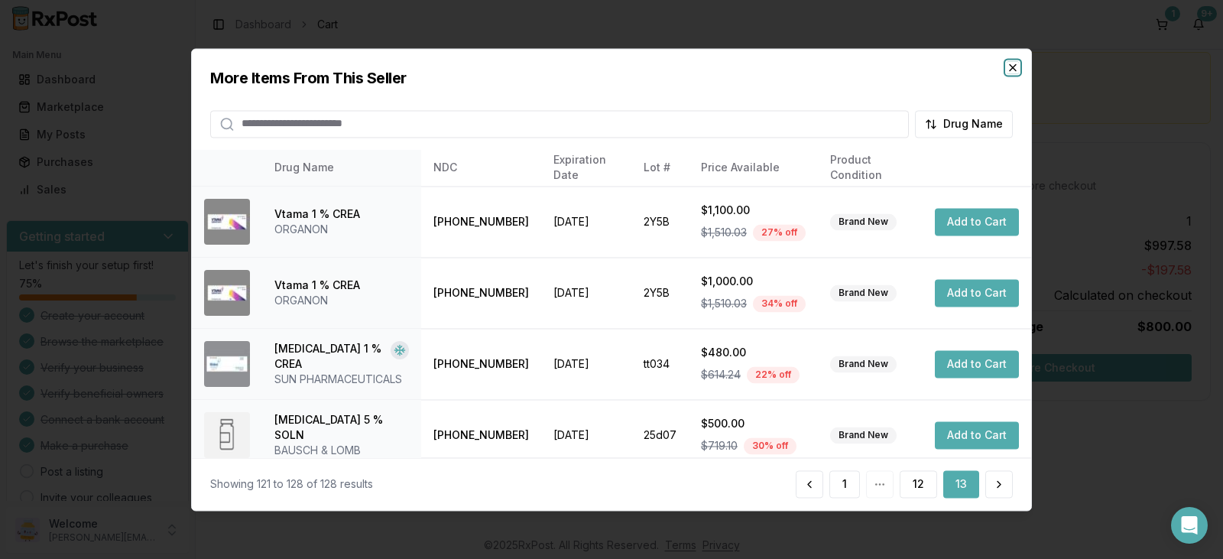
click at [1009, 61] on icon "button" at bounding box center [1012, 67] width 12 height 12
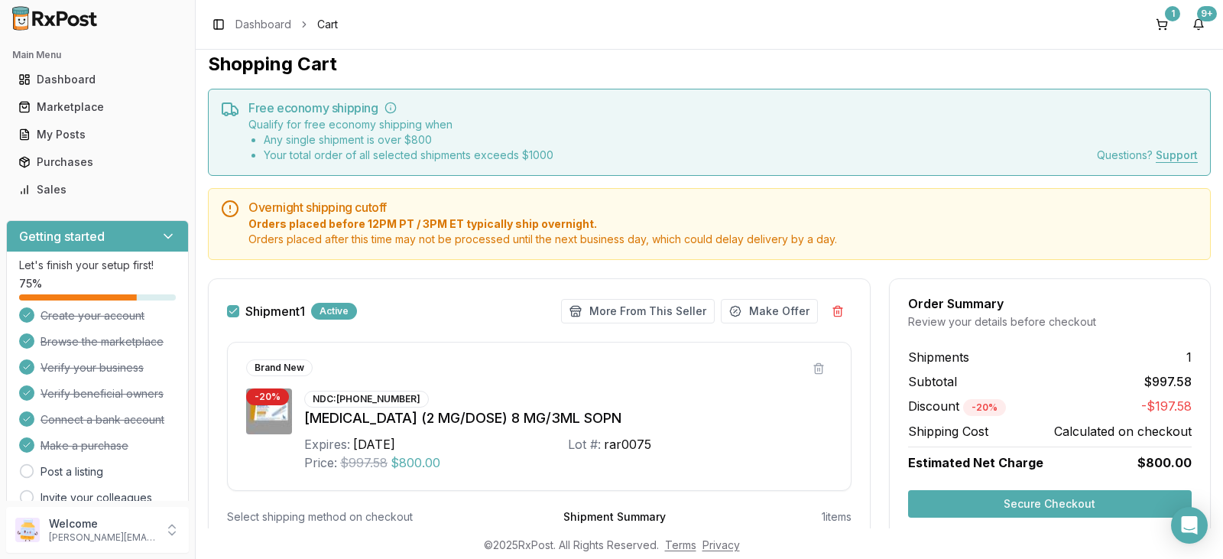
scroll to position [0, 0]
